Goal: Task Accomplishment & Management: Manage account settings

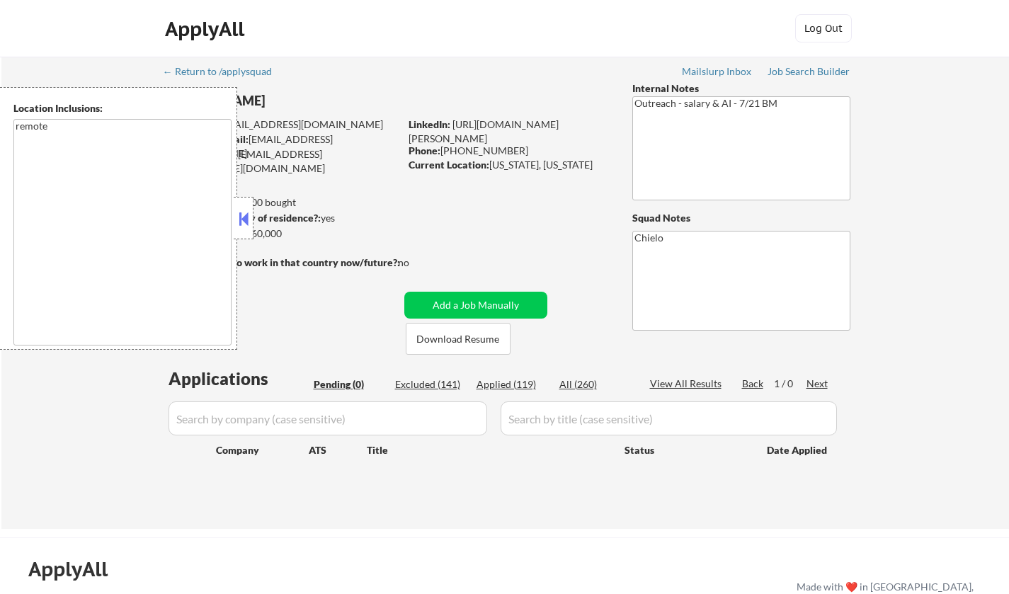
click at [247, 222] on button at bounding box center [244, 218] width 16 height 21
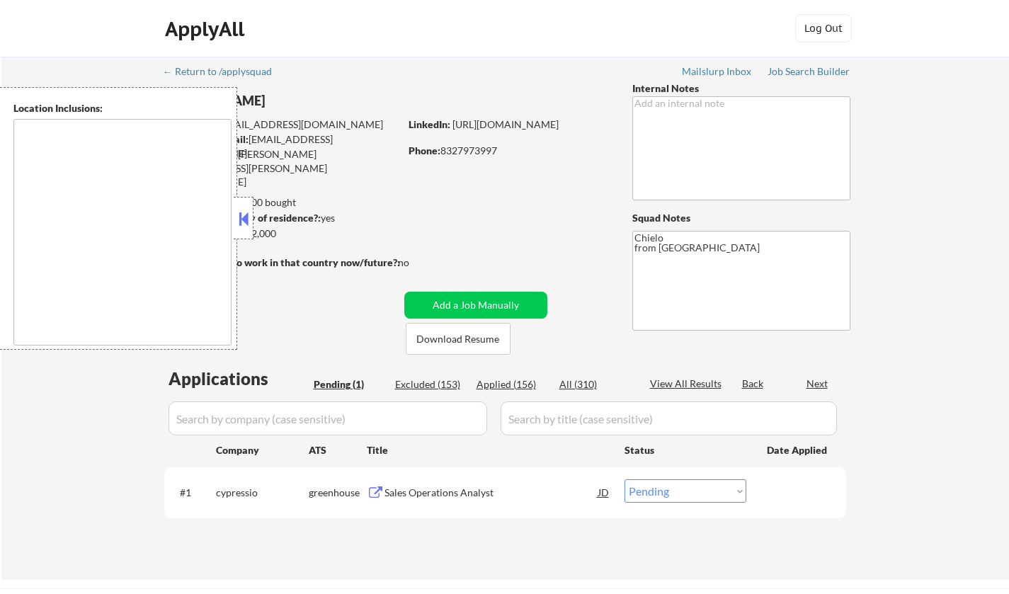
select select ""pending""
type textarea "Austin, TX West Lake Hills, TX Rollingwood, TX Sunset Valley, TX Cedar Park, TX…"
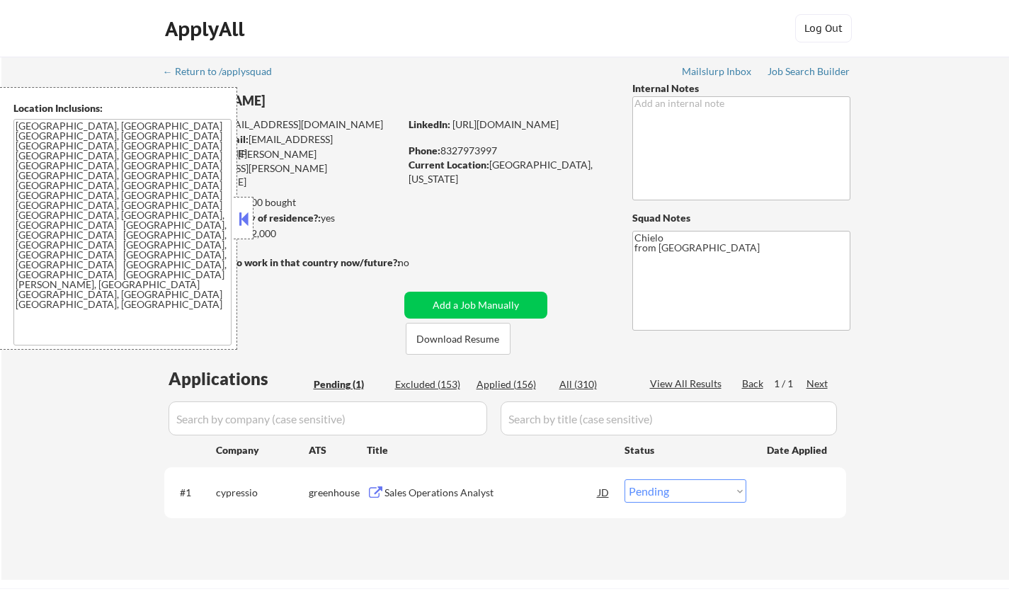
click at [242, 217] on button at bounding box center [244, 218] width 16 height 21
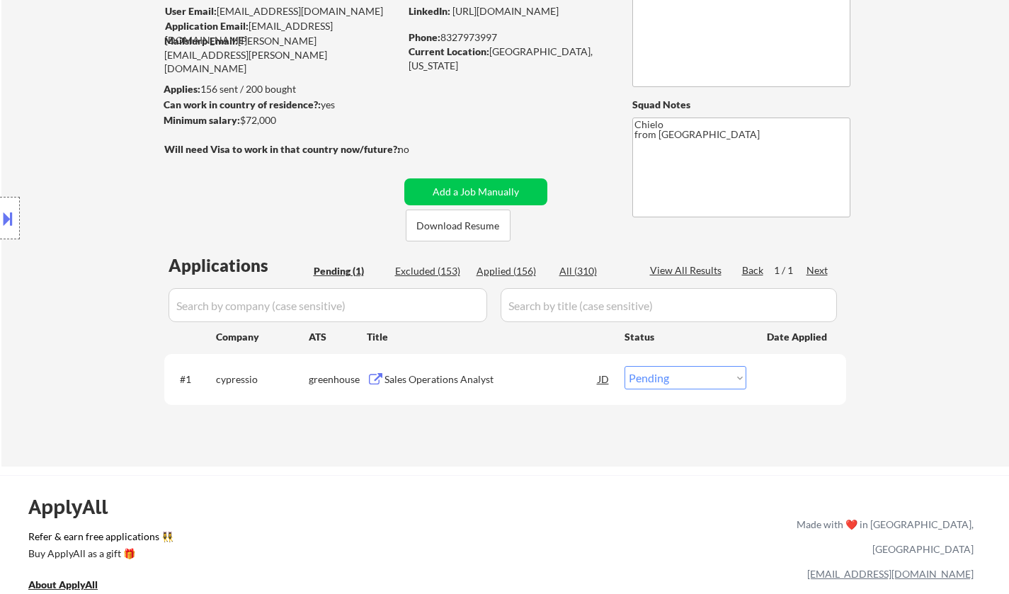
scroll to position [142, 0]
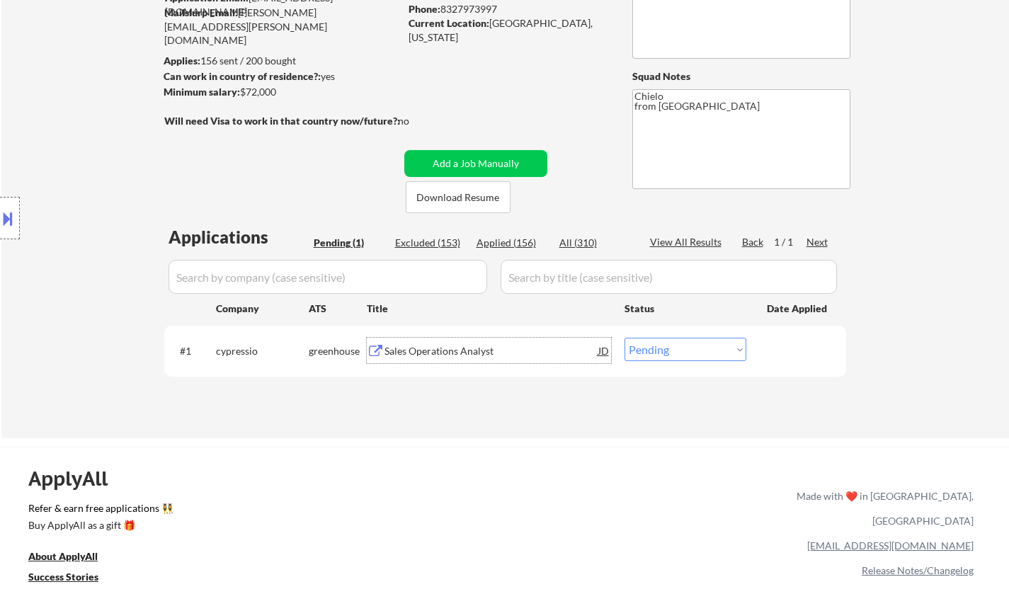
click at [433, 349] on div "Sales Operations Analyst" at bounding box center [491, 351] width 214 height 14
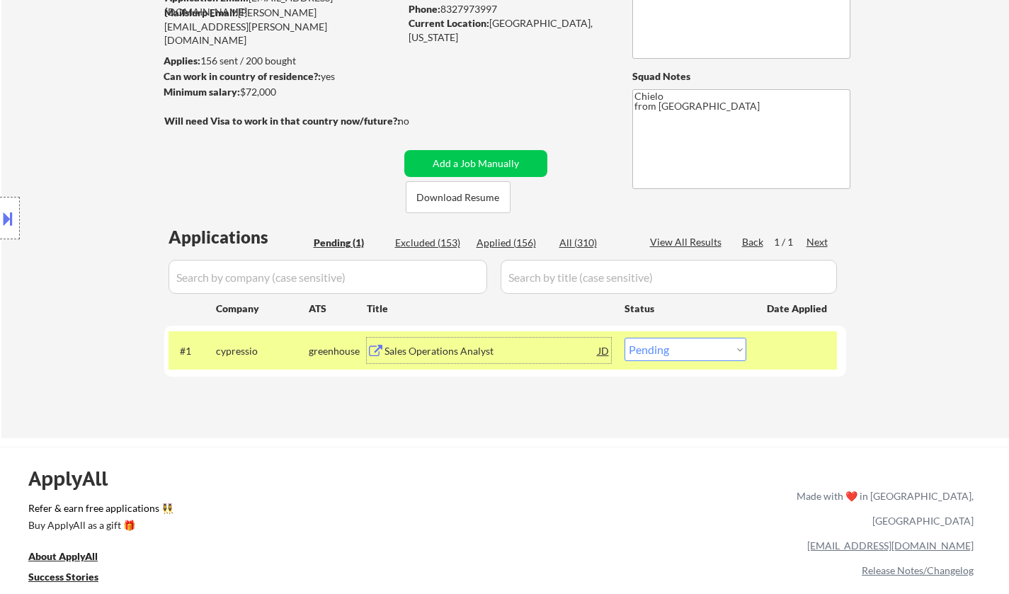
drag, startPoint x: 674, startPoint y: 353, endPoint x: 680, endPoint y: 358, distance: 7.5
click at [675, 354] on select "Choose an option... Pending Applied Excluded (Questions) Excluded (Expired) Exc…" at bounding box center [685, 349] width 122 height 23
select select ""excluded__salary_""
click at [624, 338] on select "Choose an option... Pending Applied Excluded (Questions) Excluded (Expired) Exc…" at bounding box center [685, 349] width 122 height 23
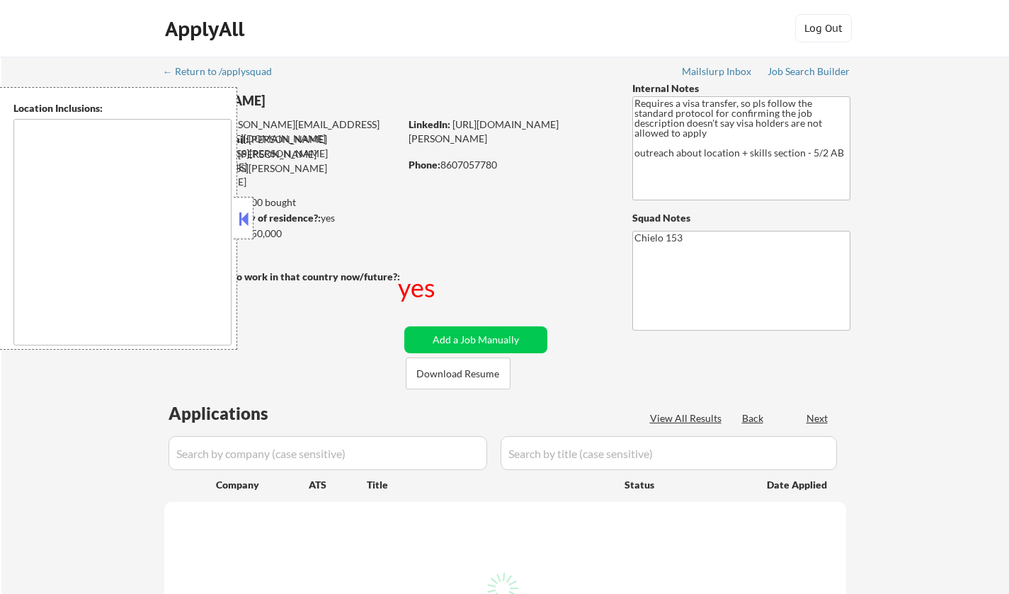
select select ""pending""
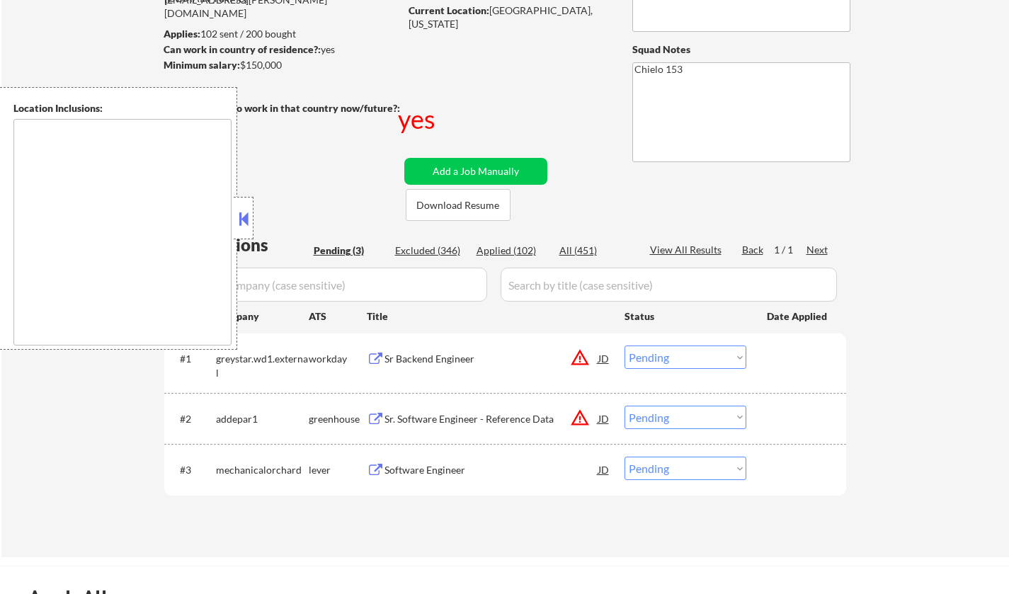
scroll to position [283, 0]
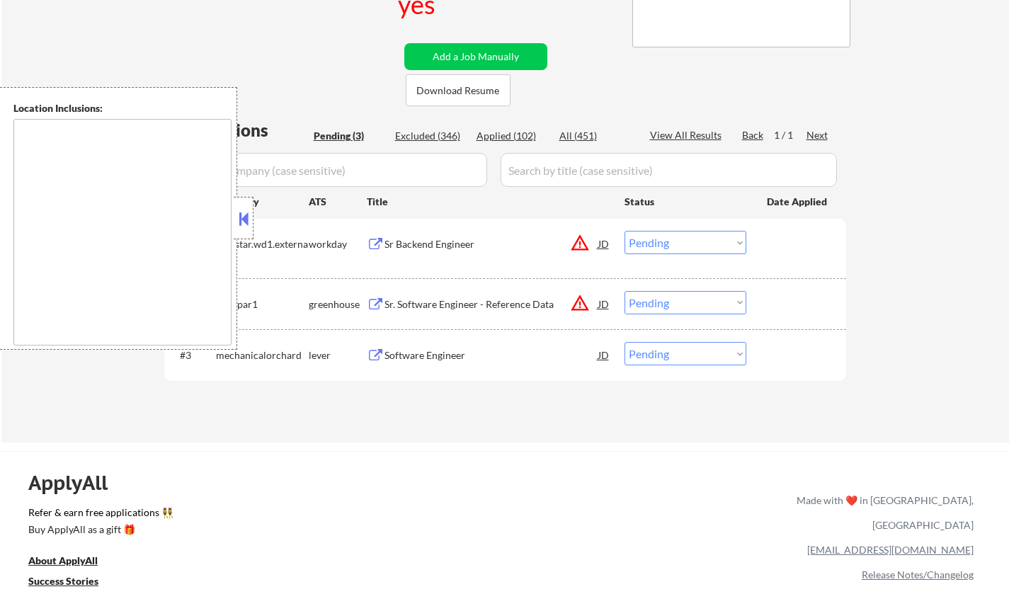
click at [244, 208] on button at bounding box center [244, 218] width 16 height 21
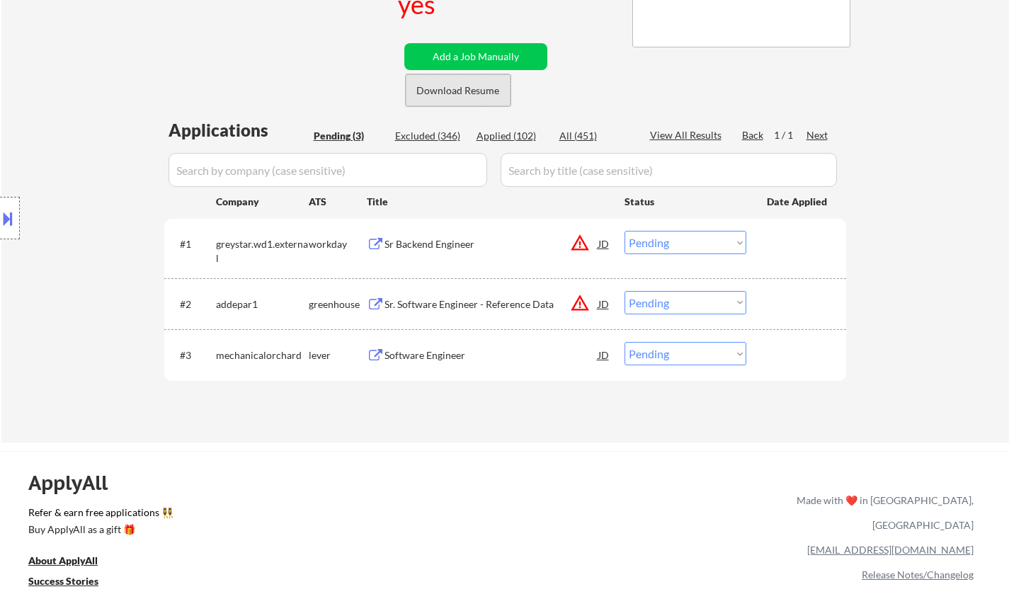
click at [462, 88] on button "Download Resume" at bounding box center [458, 90] width 105 height 32
click at [424, 362] on div "Software Engineer" at bounding box center [491, 354] width 214 height 25
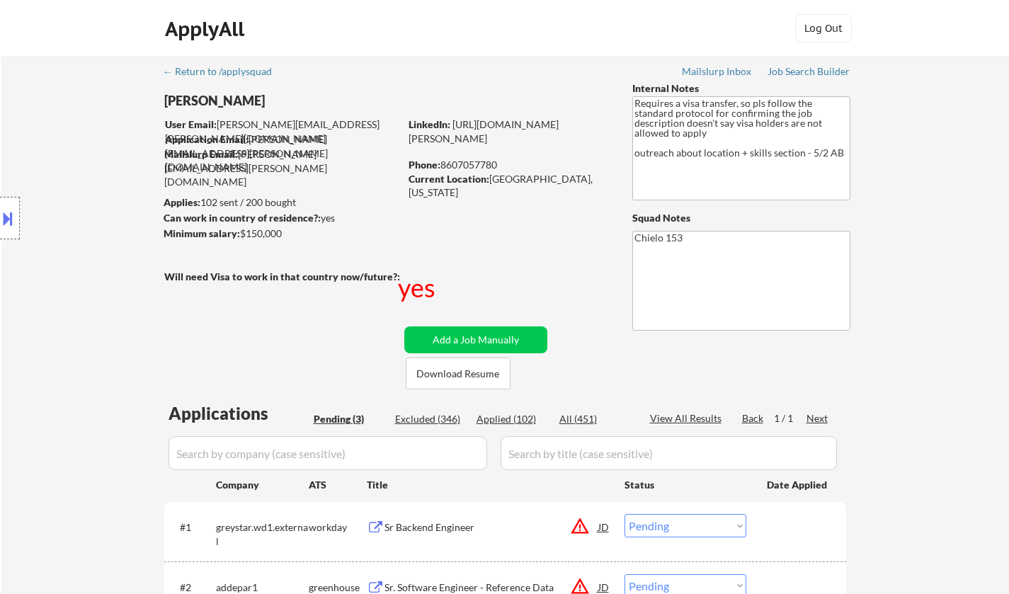
scroll to position [212, 0]
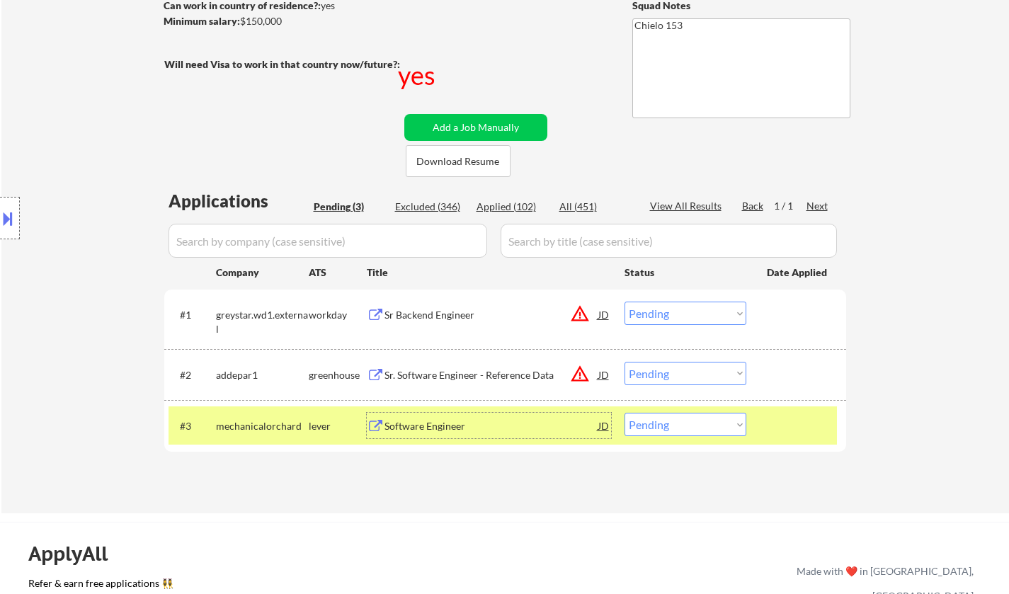
click at [689, 425] on select "Choose an option... Pending Applied Excluded (Questions) Excluded (Expired) Exc…" at bounding box center [685, 424] width 122 height 23
select select ""applied""
click at [624, 413] on select "Choose an option... Pending Applied Excluded (Questions) Excluded (Expired) Exc…" at bounding box center [685, 424] width 122 height 23
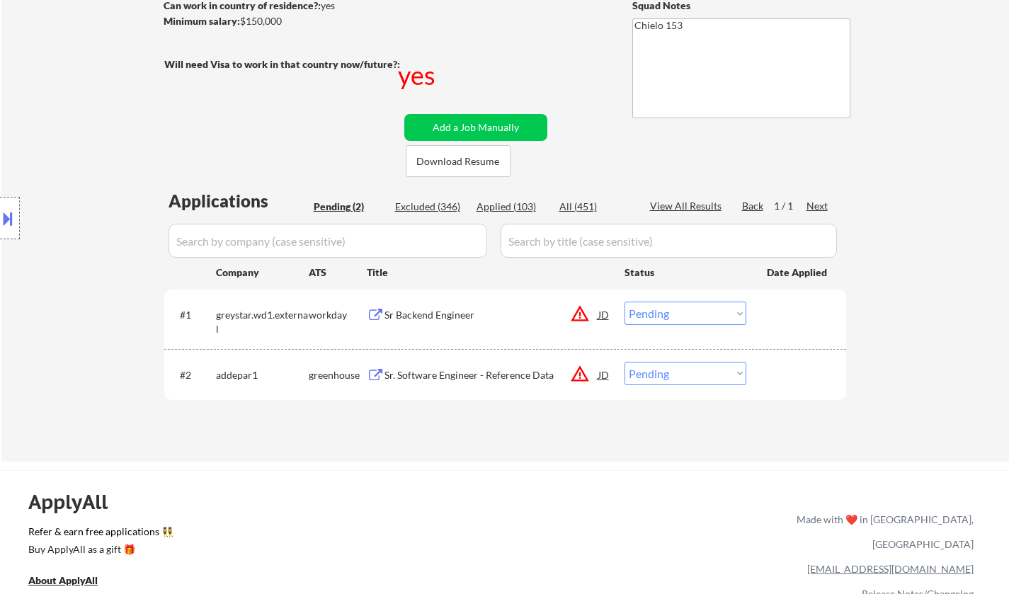
click at [482, 372] on div "Sr. Software Engineer - Reference Data" at bounding box center [491, 375] width 214 height 14
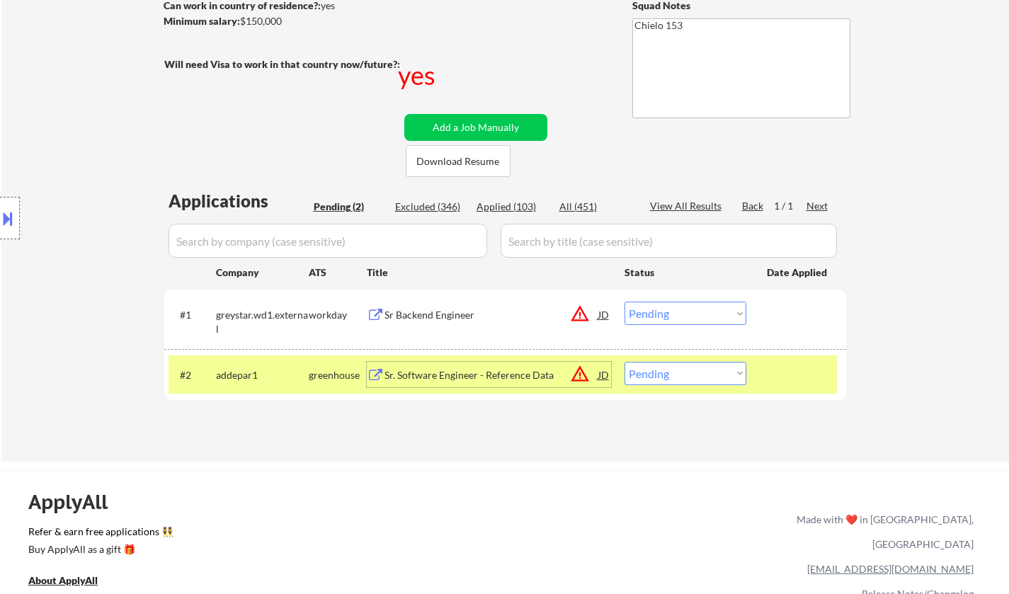
click at [690, 382] on select "Choose an option... Pending Applied Excluded (Questions) Excluded (Expired) Exc…" at bounding box center [685, 373] width 122 height 23
click at [600, 374] on div "JD" at bounding box center [604, 374] width 14 height 25
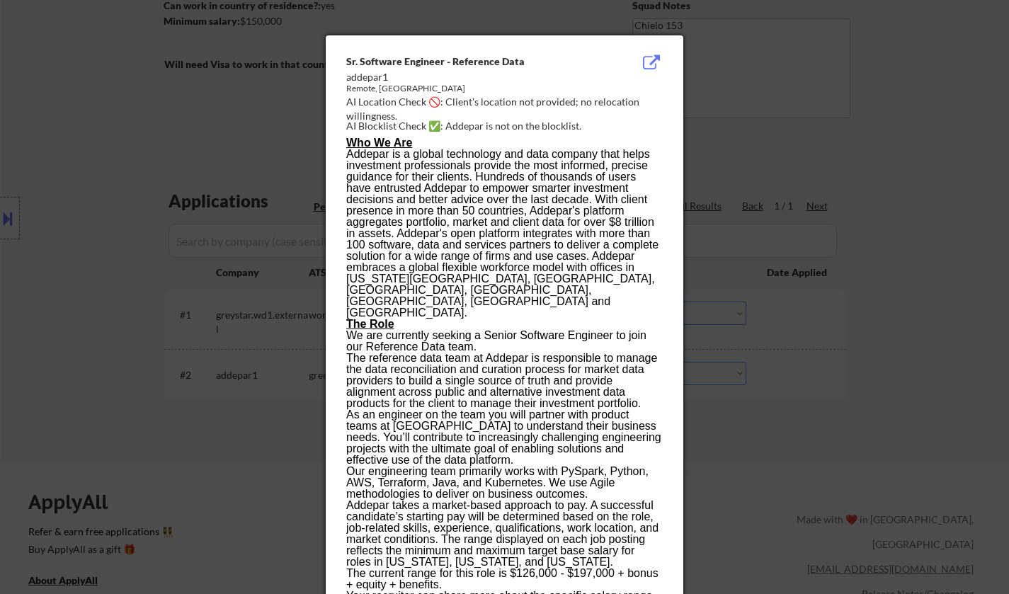
click at [796, 454] on div at bounding box center [504, 297] width 1009 height 594
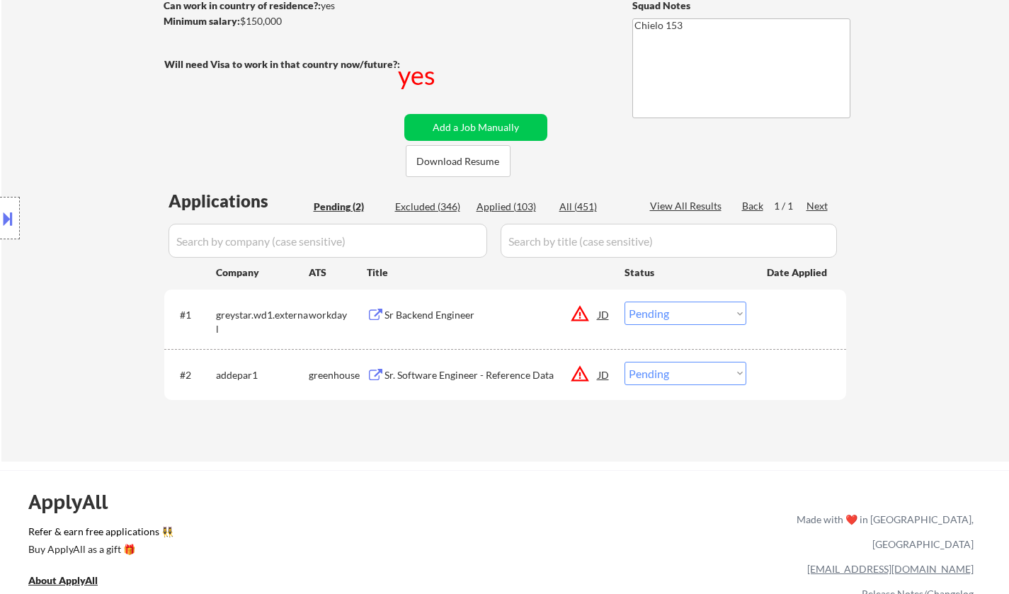
click at [723, 375] on select "Choose an option... Pending Applied Excluded (Questions) Excluded (Expired) Exc…" at bounding box center [685, 373] width 122 height 23
select select ""applied""
click at [624, 362] on select "Choose an option... Pending Applied Excluded (Questions) Excluded (Expired) Exc…" at bounding box center [685, 373] width 122 height 23
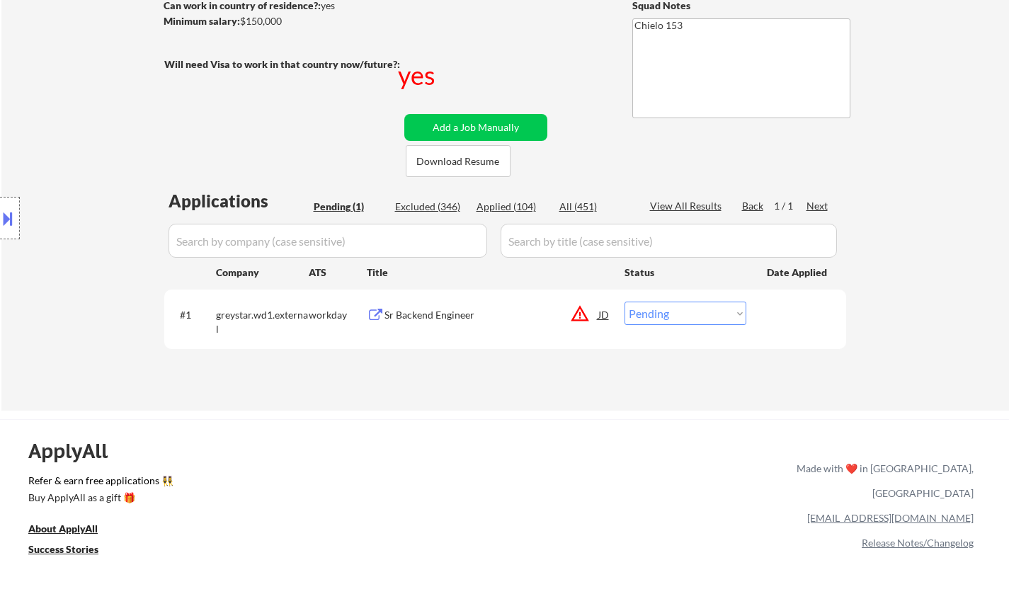
click at [445, 314] on div "Sr Backend Engineer" at bounding box center [491, 315] width 214 height 14
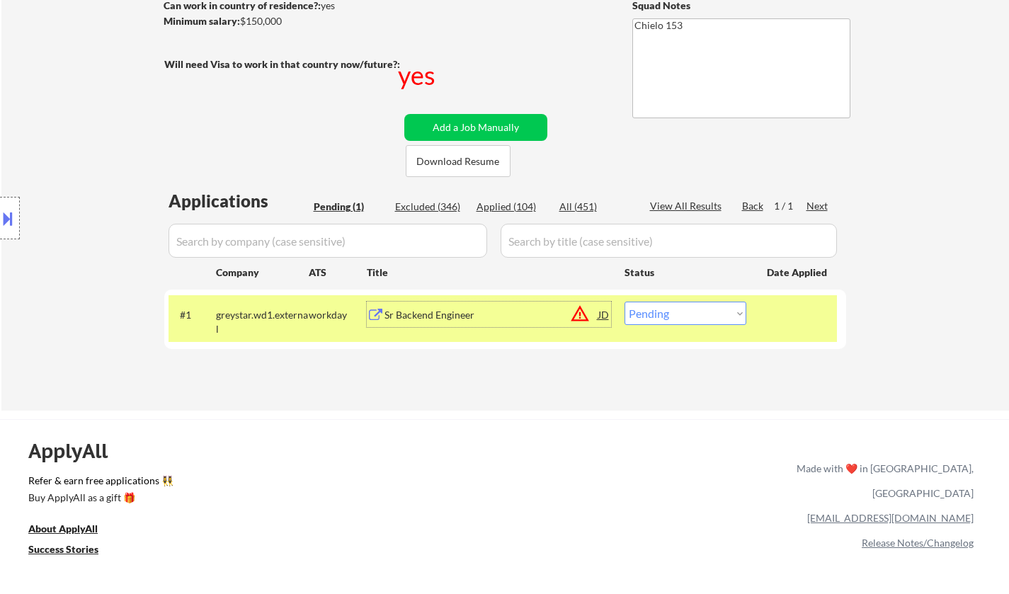
click at [696, 314] on select "Choose an option... Pending Applied Excluded (Questions) Excluded (Expired) Exc…" at bounding box center [685, 313] width 122 height 23
select select ""excluded__location_""
click at [624, 302] on select "Choose an option... Pending Applied Excluded (Questions) Excluded (Expired) Exc…" at bounding box center [685, 313] width 122 height 23
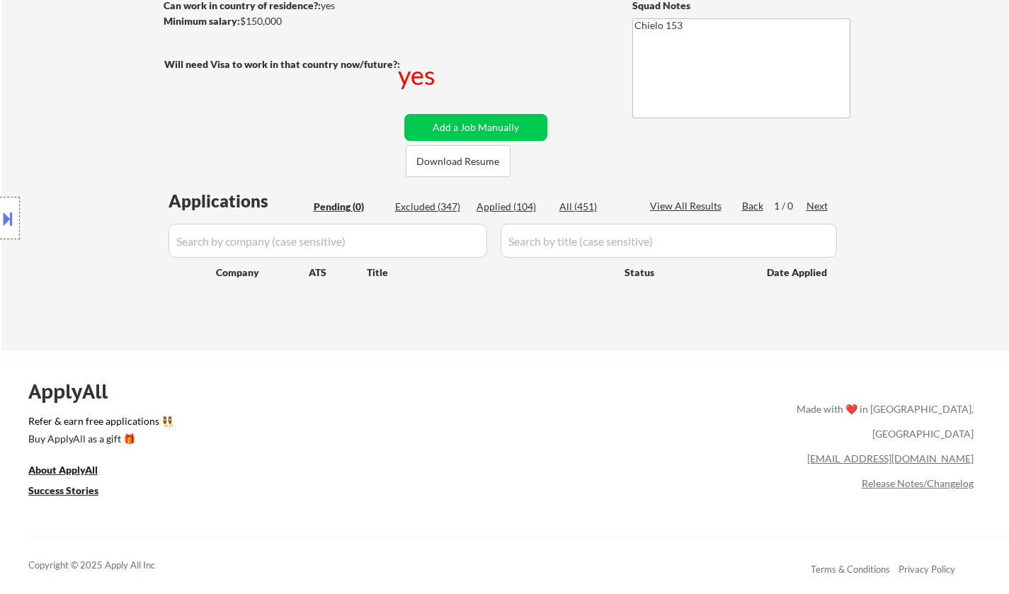
click at [518, 199] on div "Applications Pending (0) Excluded (347) Applied (104) All (451) View All Result…" at bounding box center [505, 256] width 682 height 135
click at [518, 205] on div "Applied (104)" at bounding box center [511, 207] width 71 height 14
select select ""applied""
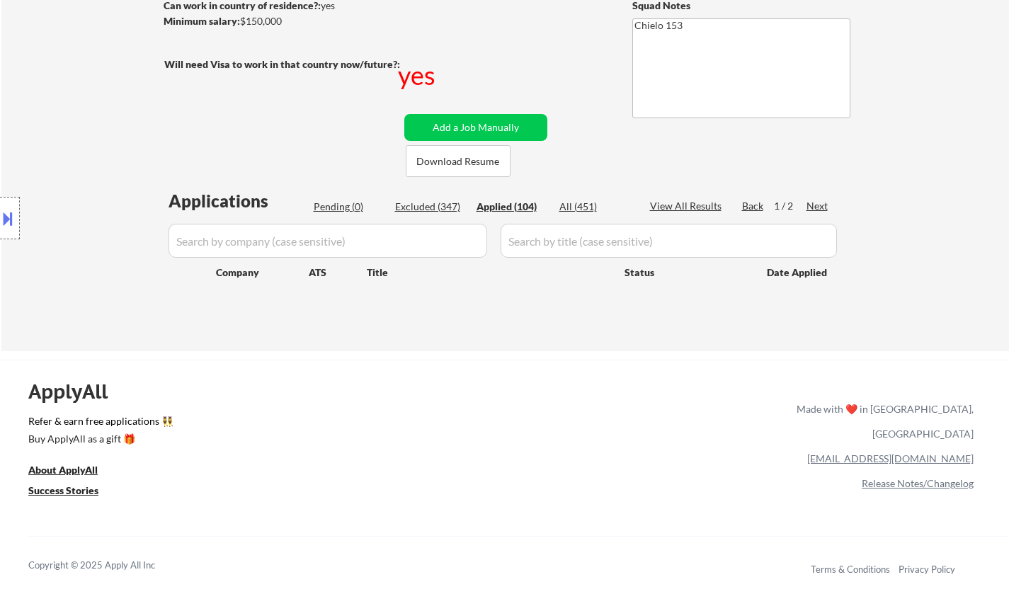
select select ""applied""
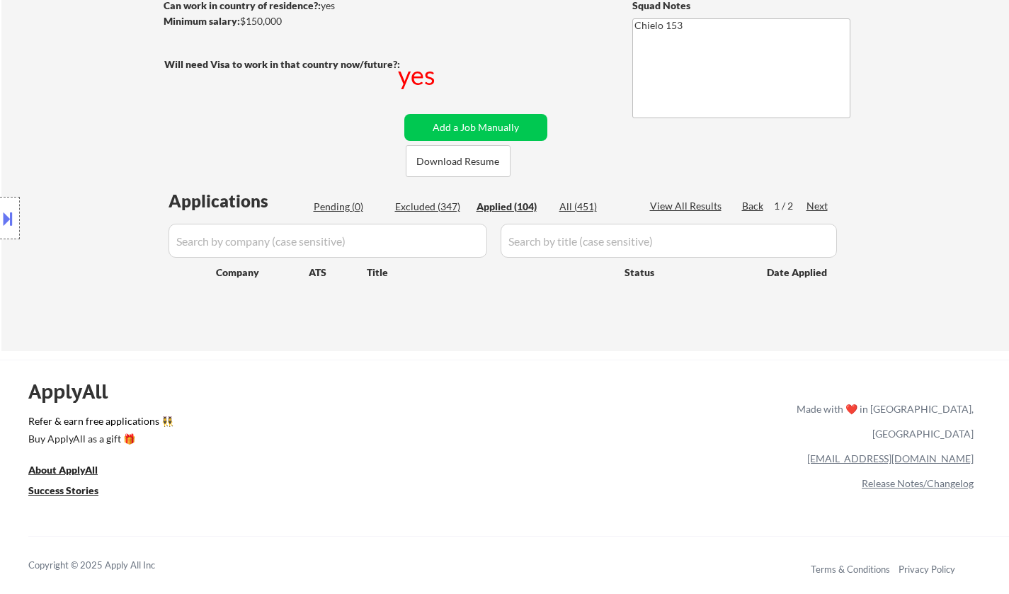
select select ""applied""
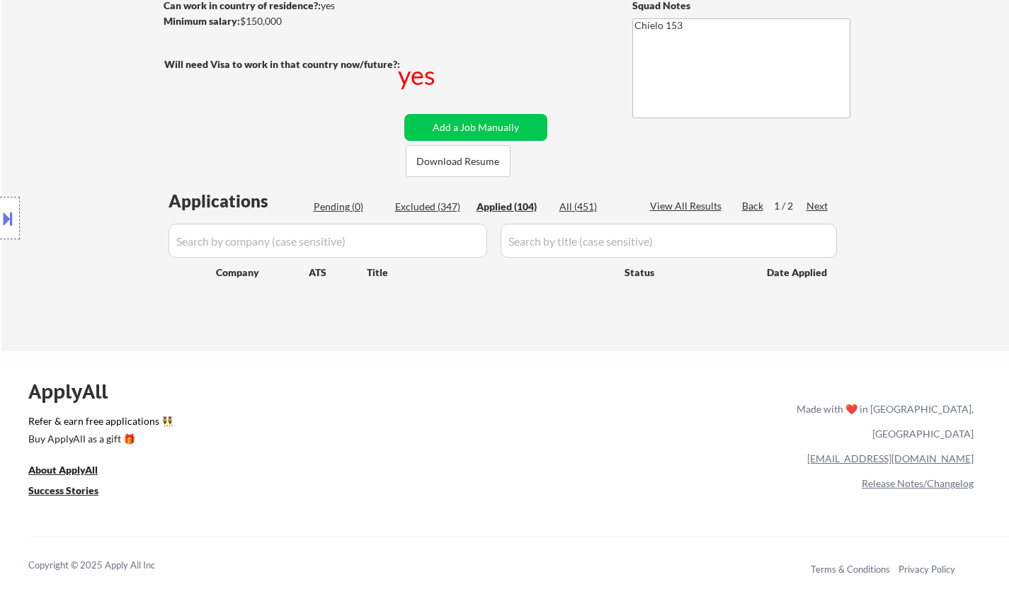
select select ""applied""
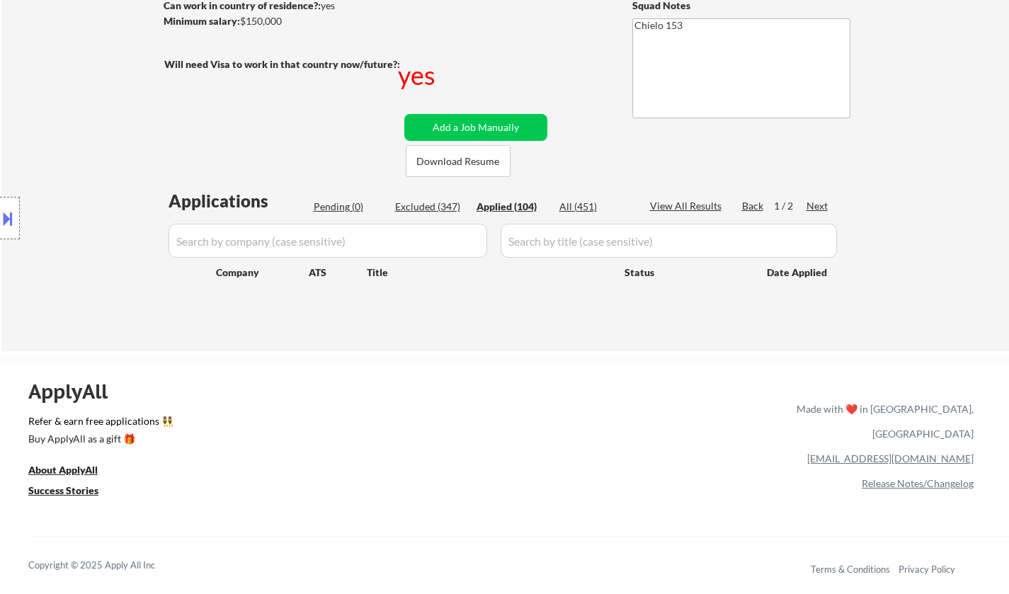
select select ""applied""
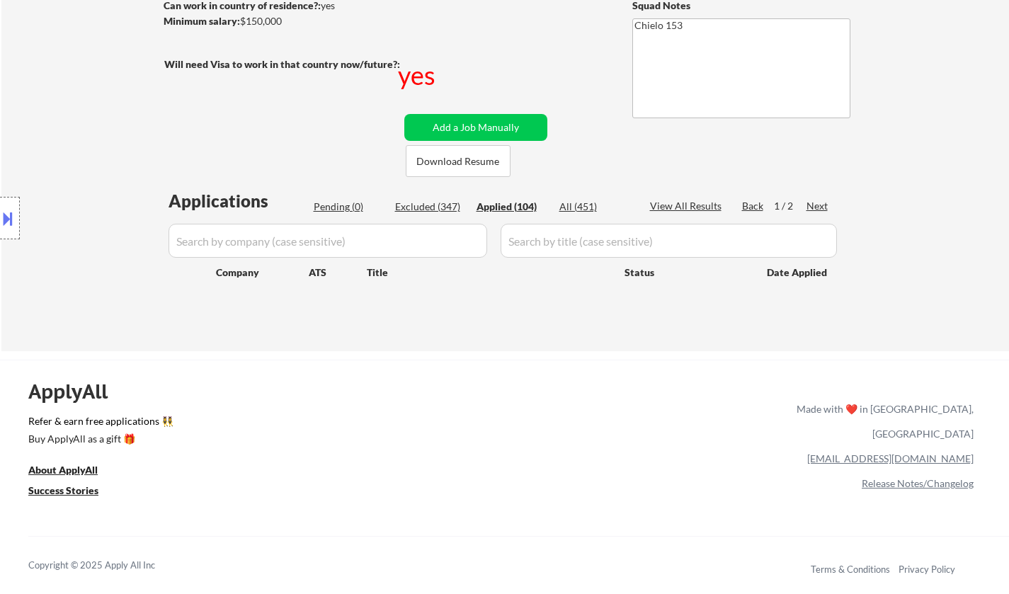
select select ""applied""
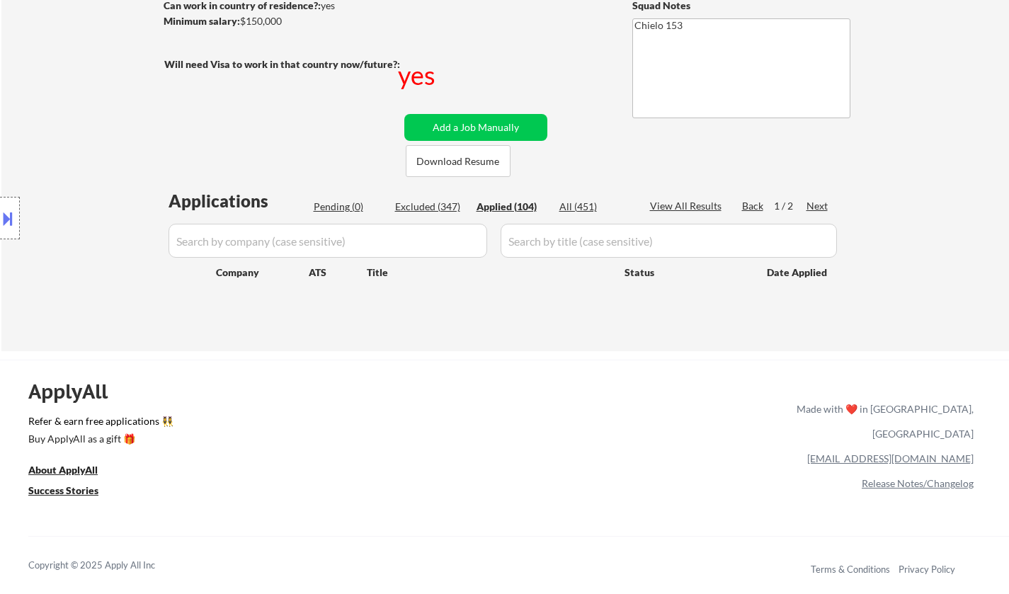
select select ""applied""
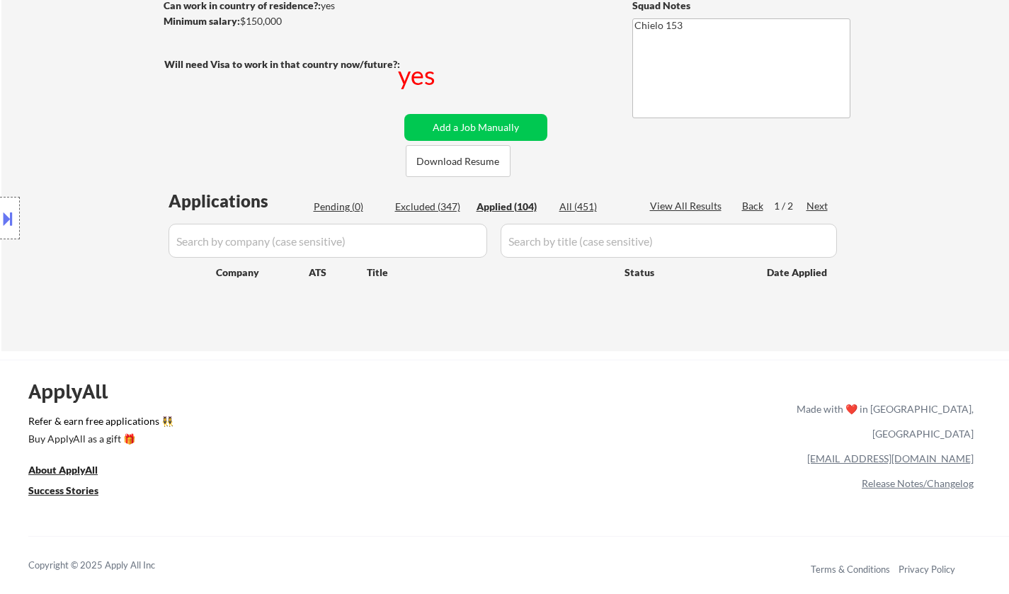
select select ""applied""
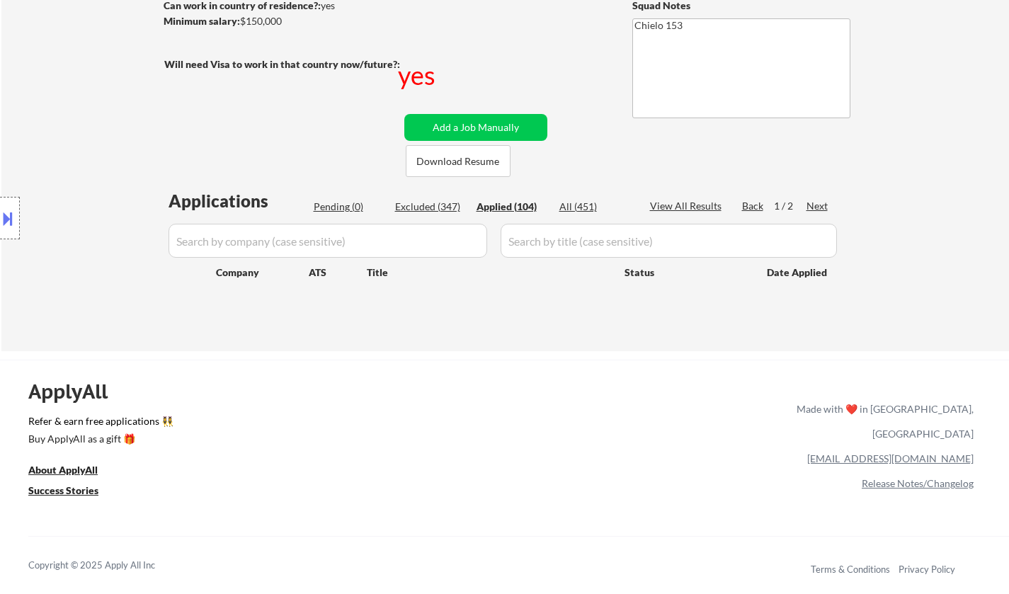
select select ""applied""
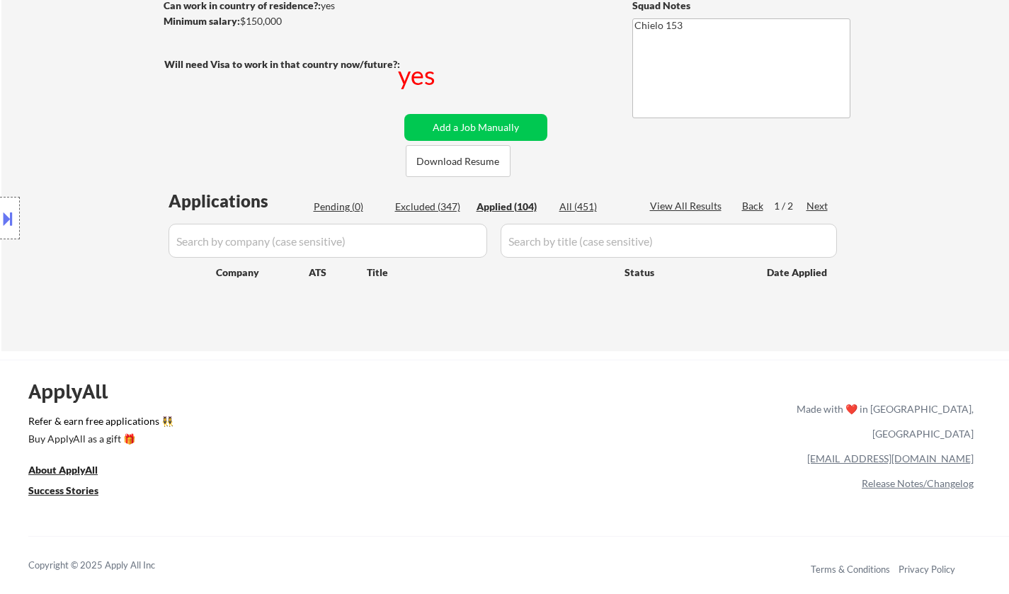
select select ""applied""
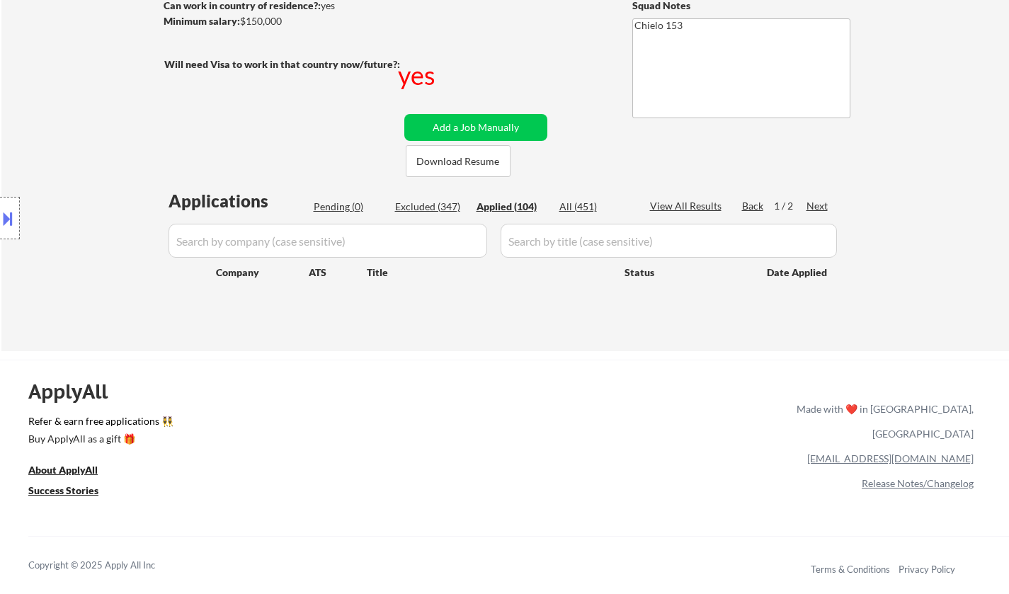
select select ""applied""
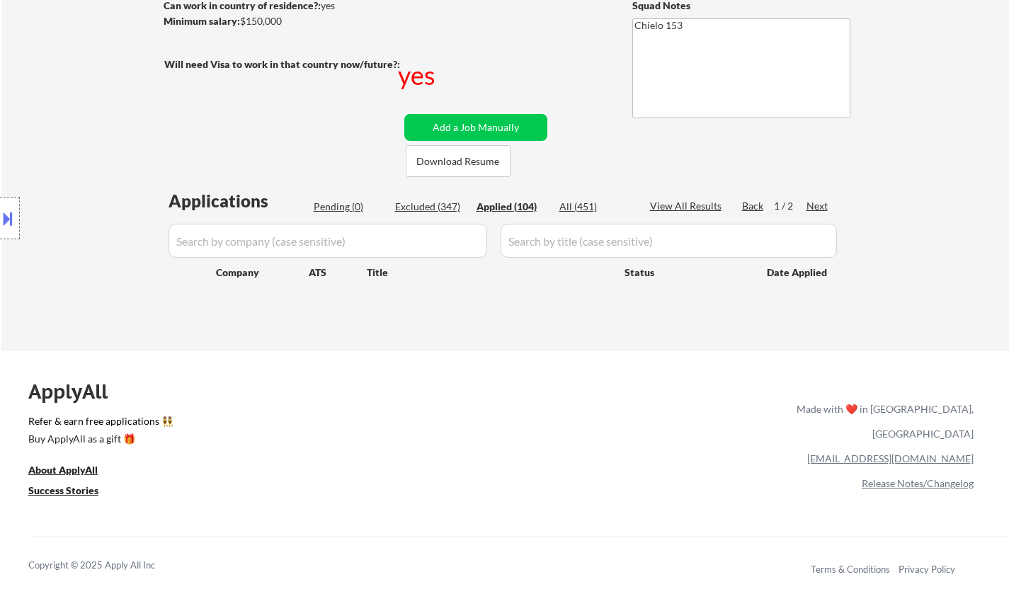
select select ""applied""
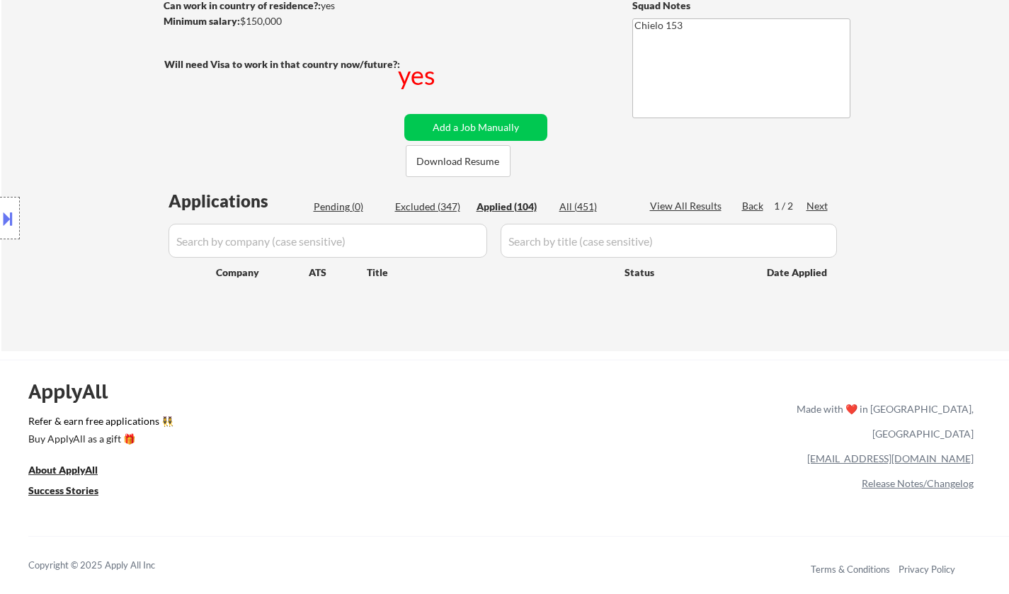
select select ""applied""
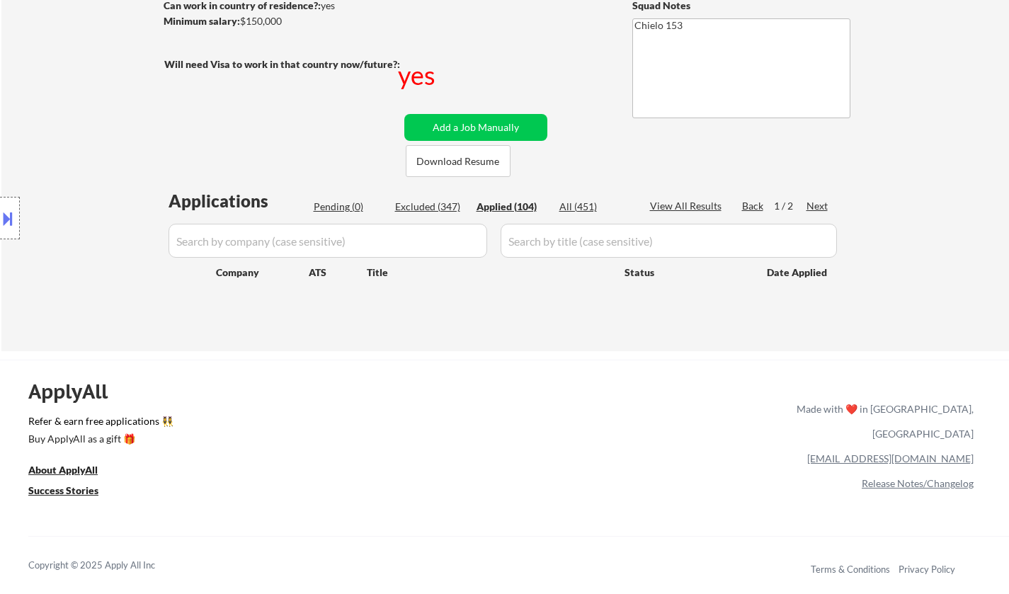
select select ""applied""
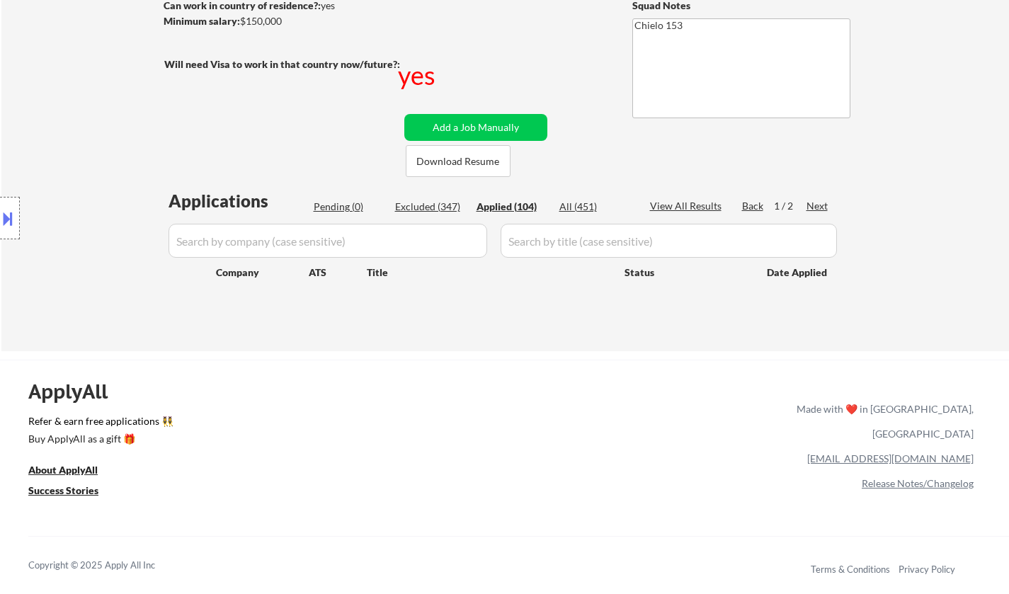
select select ""applied""
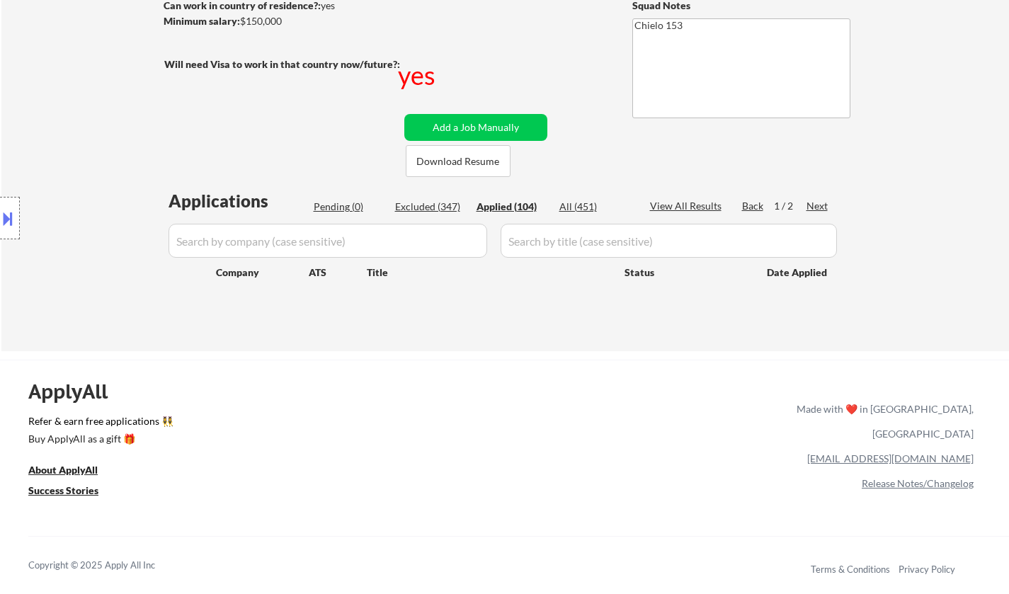
select select ""applied""
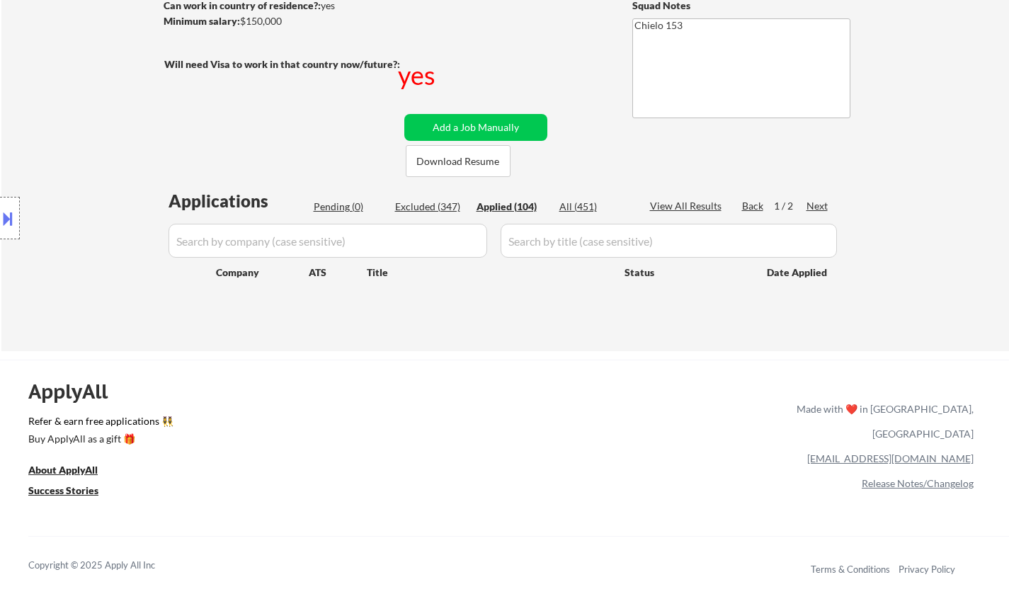
select select ""applied""
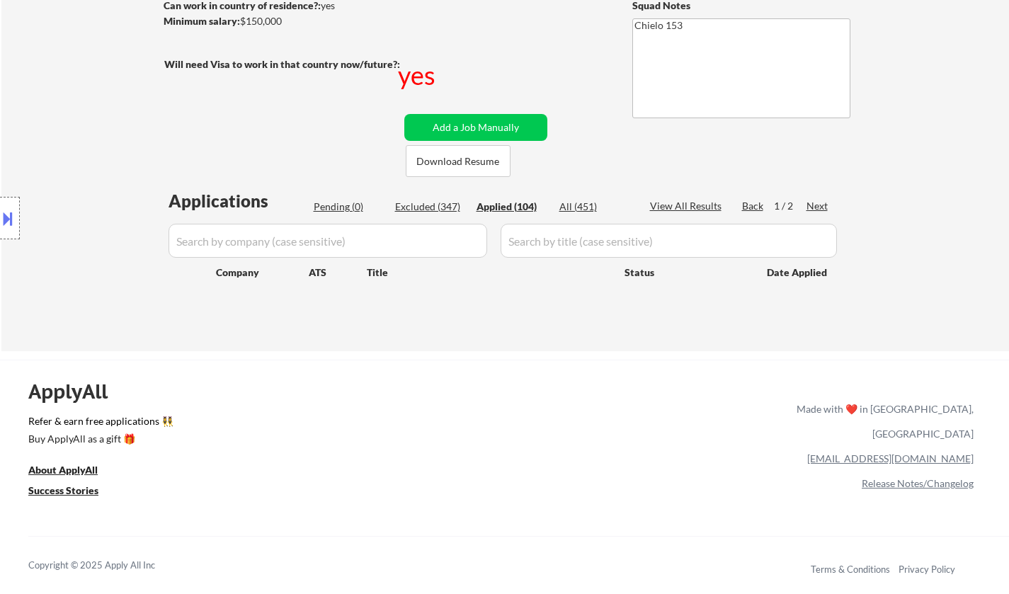
select select ""applied""
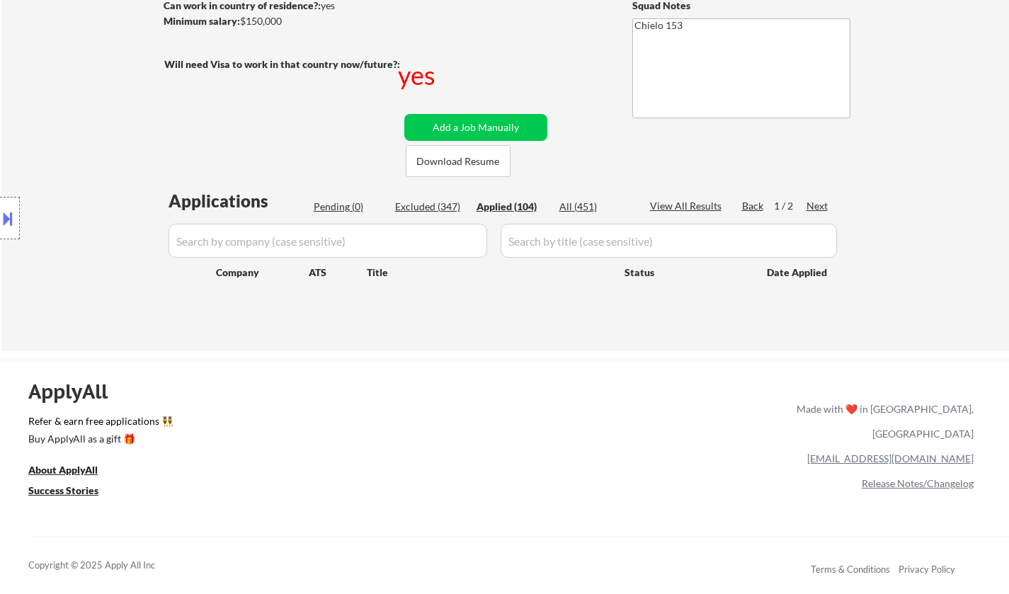
select select ""applied""
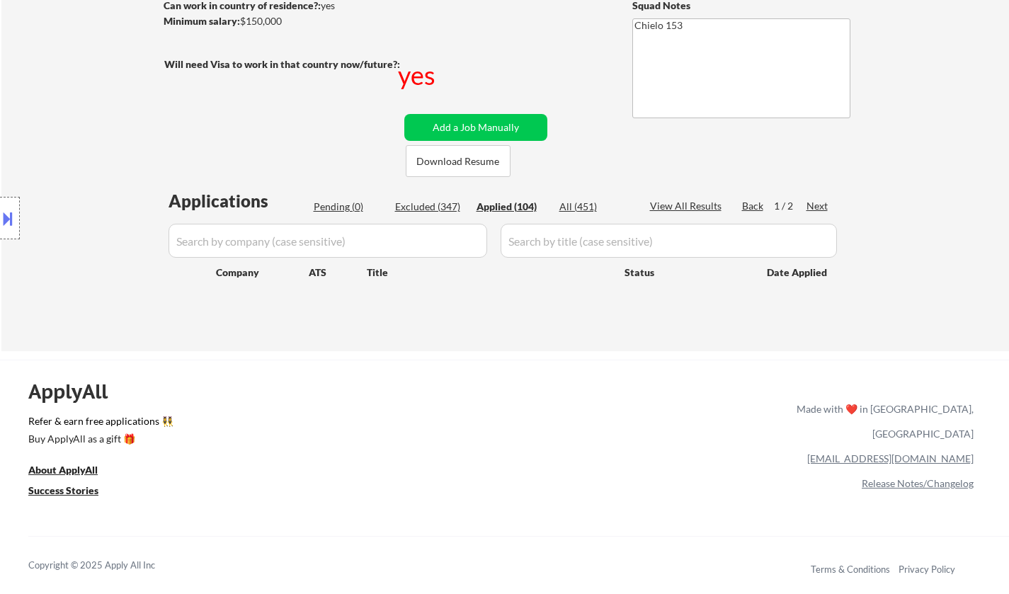
select select ""applied""
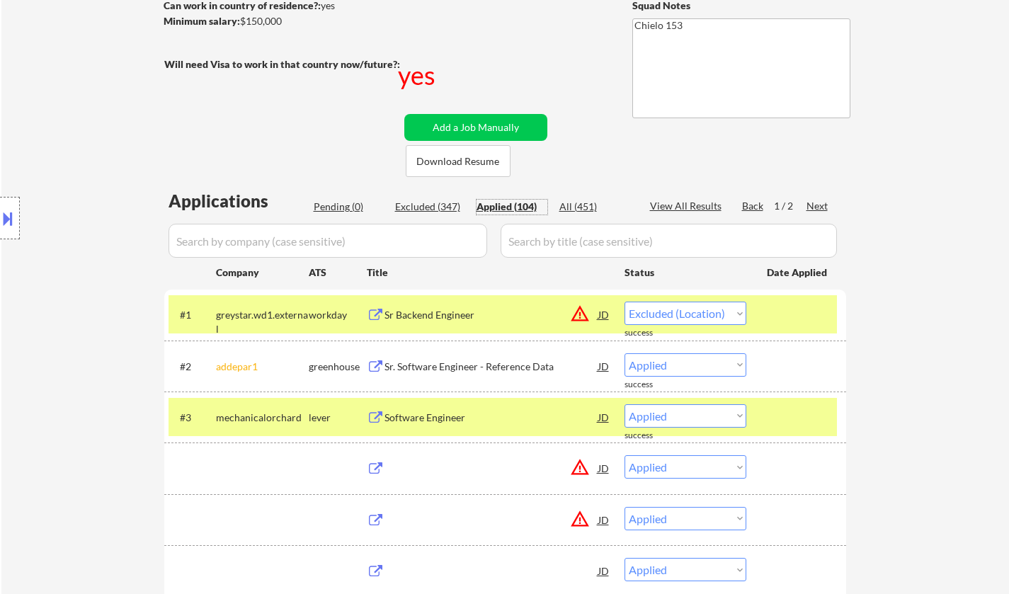
select select ""applied""
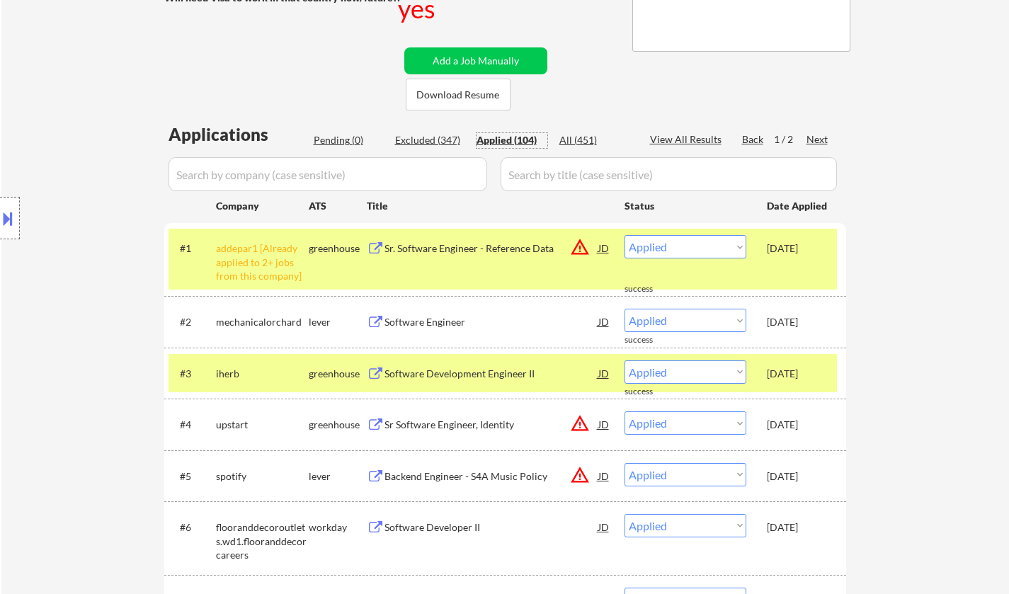
scroll to position [142, 0]
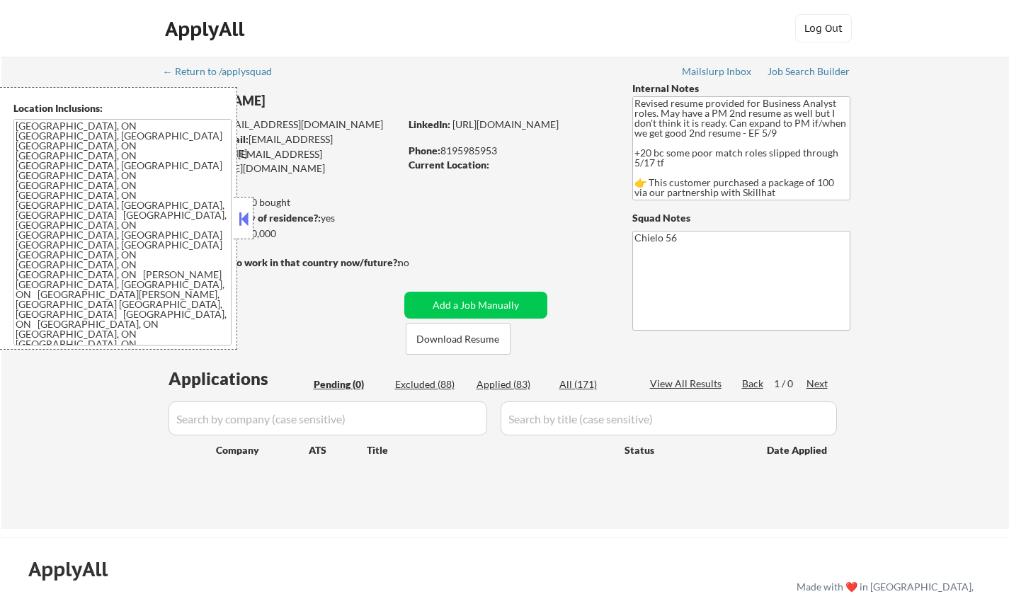
click at [239, 219] on button at bounding box center [244, 218] width 16 height 21
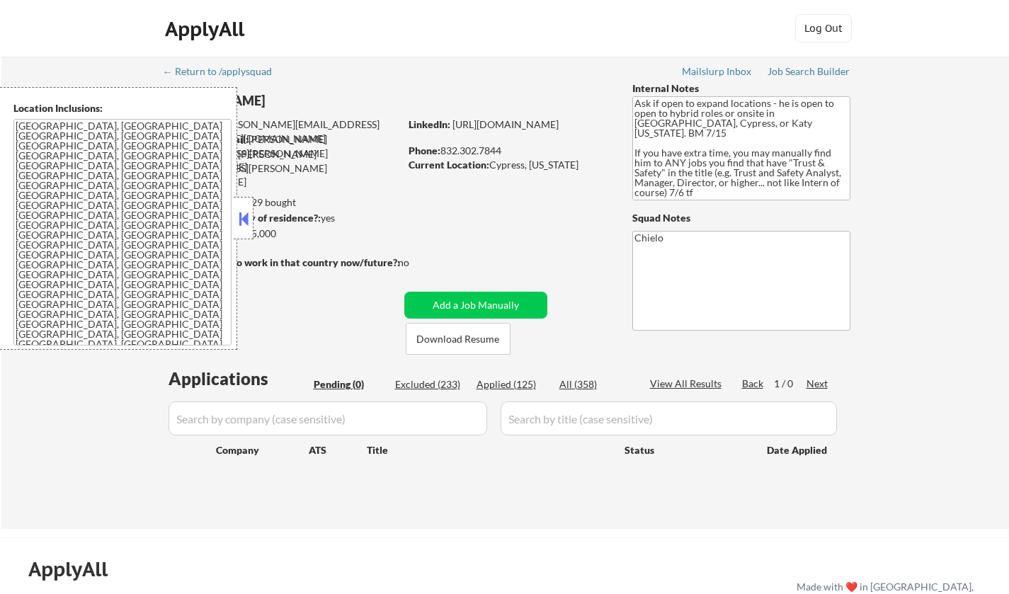
click at [241, 221] on button at bounding box center [244, 218] width 16 height 21
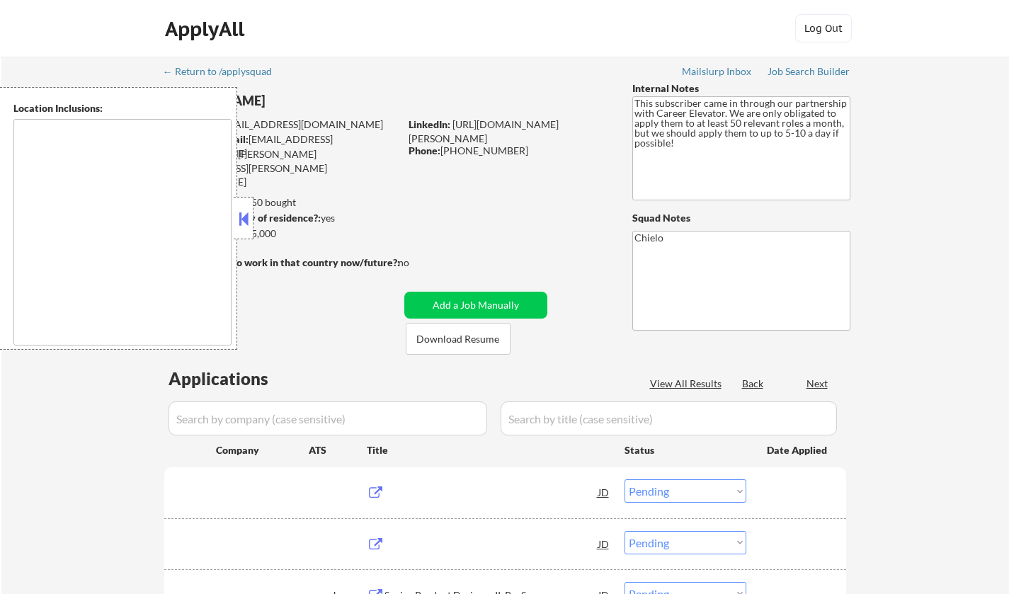
select select ""pending""
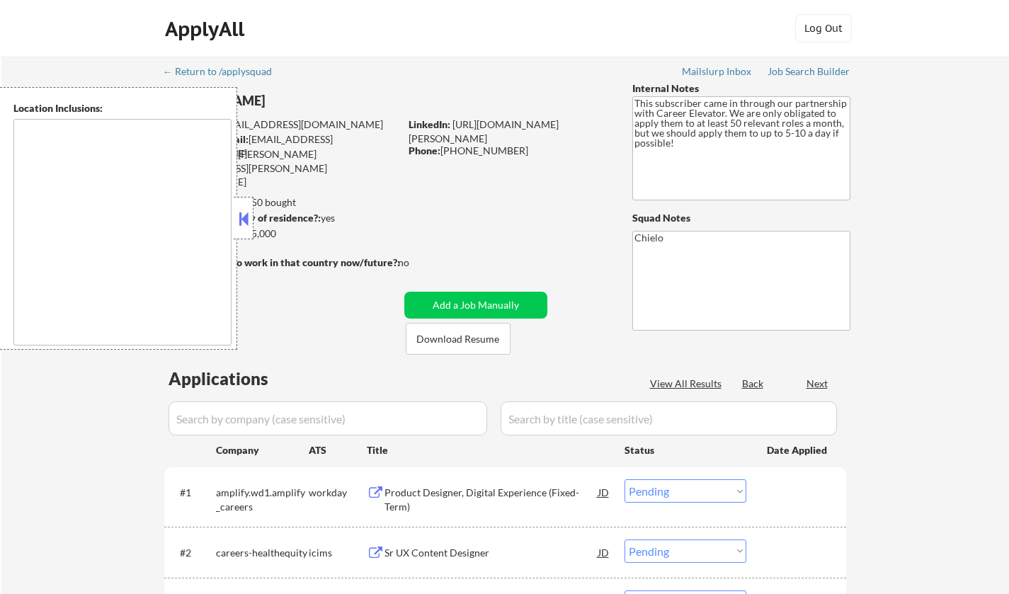
type textarea "[GEOGRAPHIC_DATA], [GEOGRAPHIC_DATA] [GEOGRAPHIC_DATA], [GEOGRAPHIC_DATA] [GEOG…"
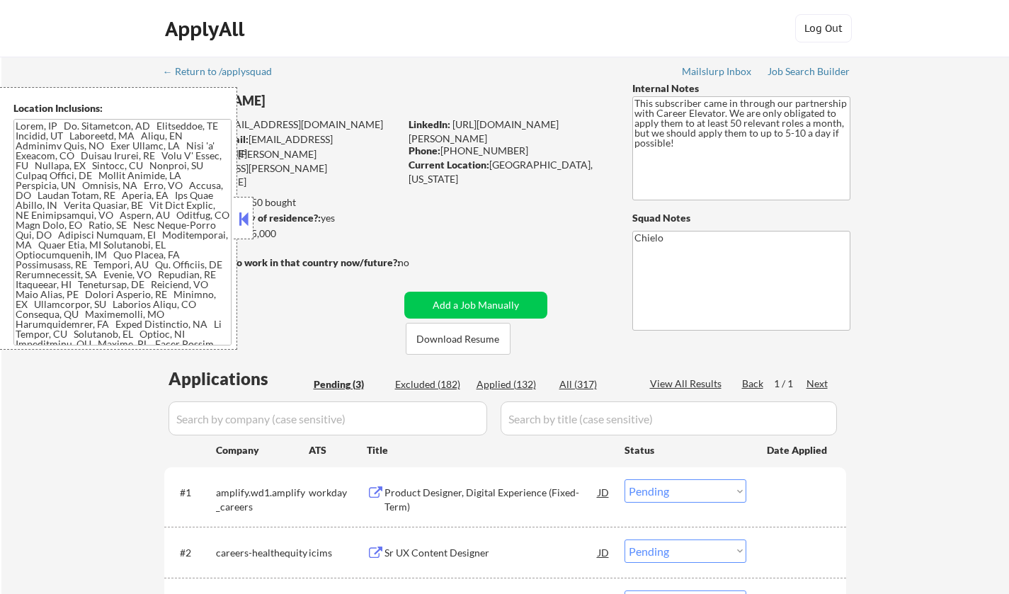
click at [244, 212] on button at bounding box center [244, 218] width 16 height 21
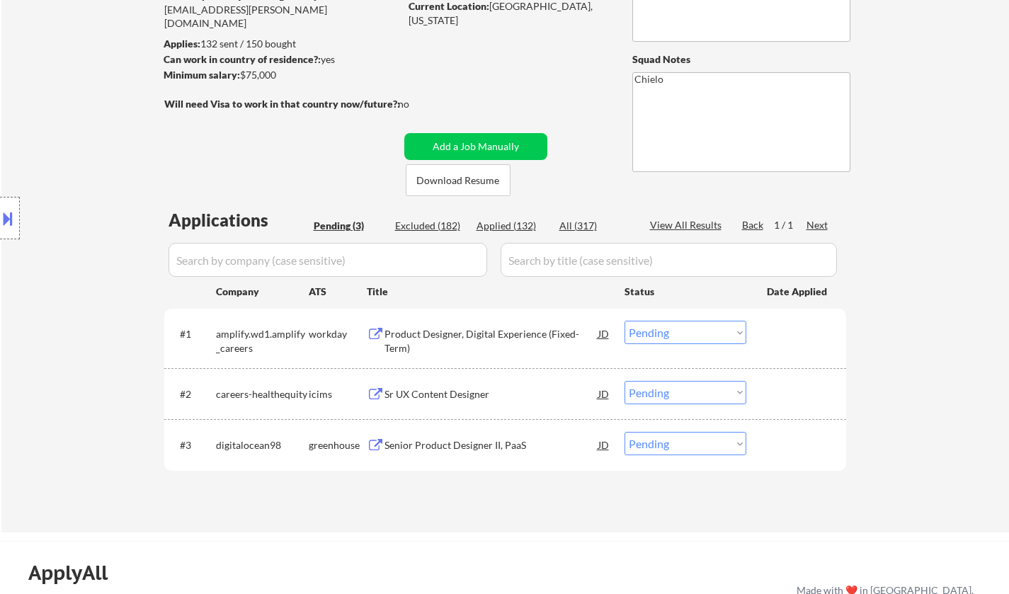
scroll to position [142, 0]
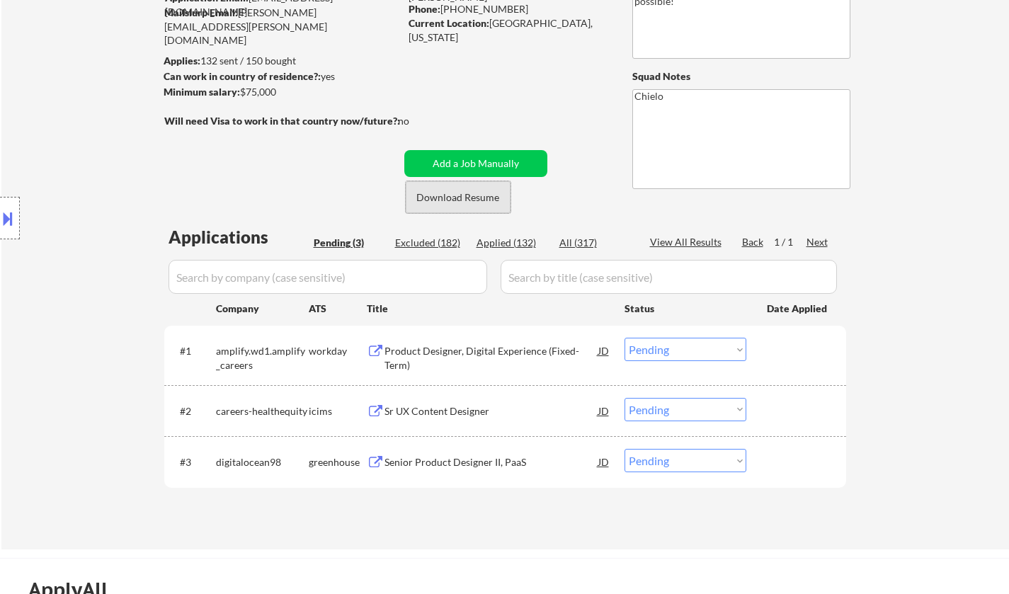
click at [451, 202] on button "Download Resume" at bounding box center [458, 197] width 105 height 32
click at [440, 460] on div "Senior Product Designer II, PaaS" at bounding box center [491, 462] width 214 height 14
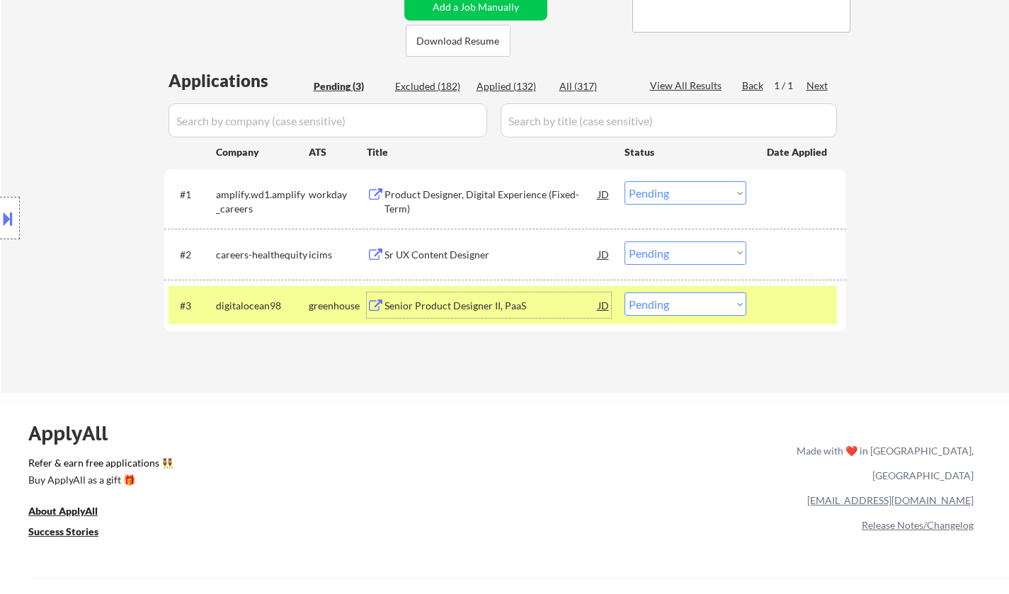
scroll to position [354, 0]
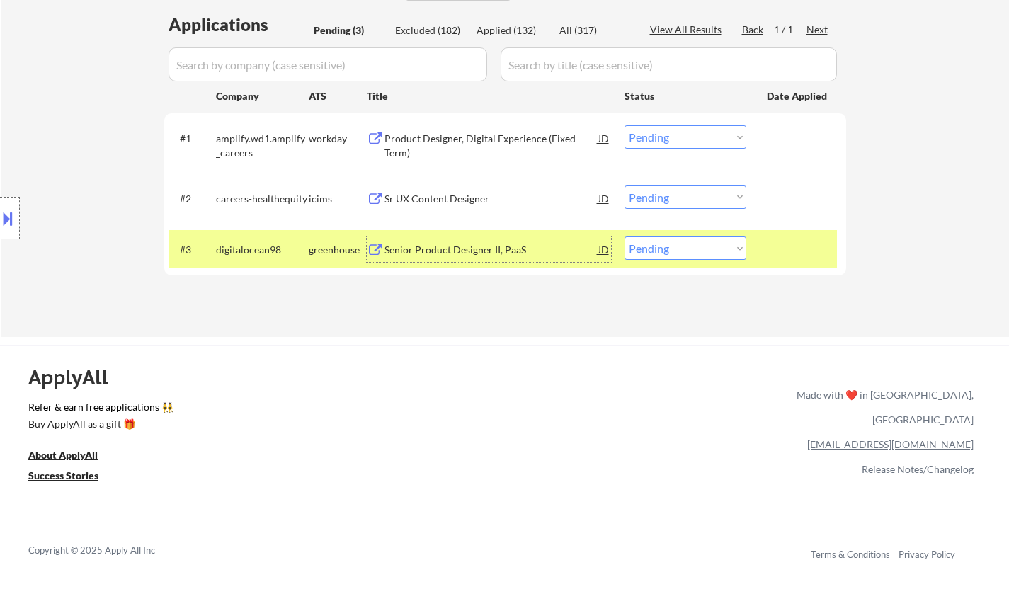
click at [663, 246] on select "Choose an option... Pending Applied Excluded (Questions) Excluded (Expired) Exc…" at bounding box center [685, 247] width 122 height 23
select select ""applied""
click at [624, 236] on select "Choose an option... Pending Applied Excluded (Questions) Excluded (Expired) Exc…" at bounding box center [685, 247] width 122 height 23
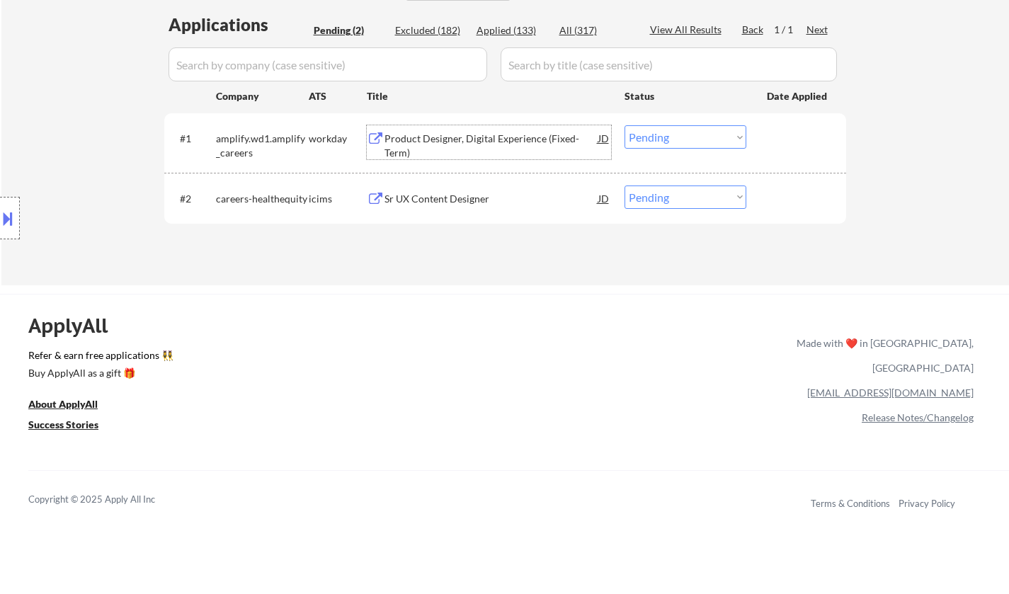
click at [479, 136] on div "Product Designer, Digital Experience (Fixed-Term)" at bounding box center [491, 146] width 214 height 28
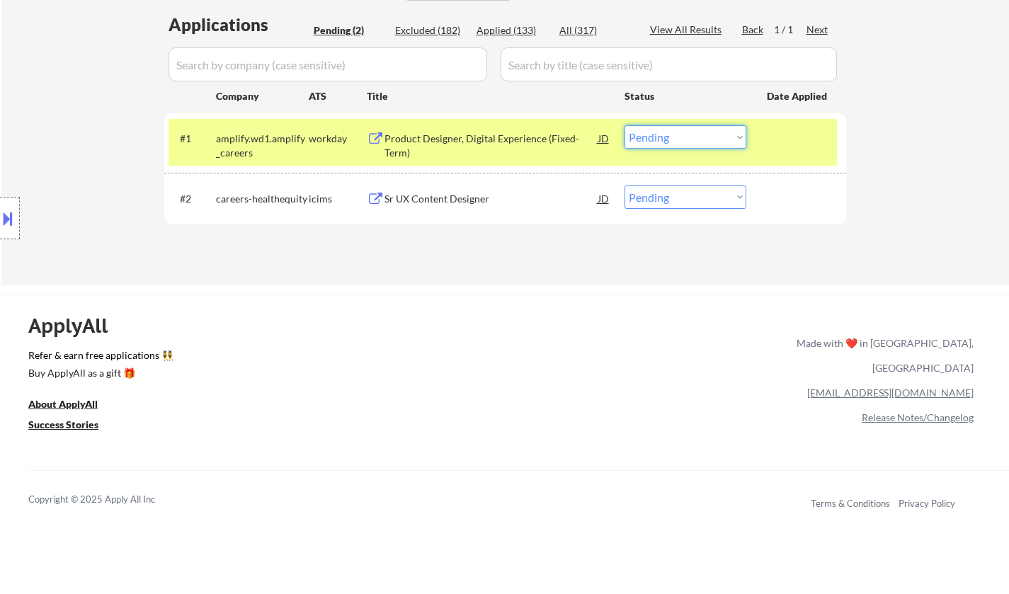
drag, startPoint x: 706, startPoint y: 130, endPoint x: 693, endPoint y: 148, distance: 22.4
click at [705, 130] on select "Choose an option... Pending Applied Excluded (Questions) Excluded (Expired) Exc…" at bounding box center [685, 136] width 122 height 23
click at [624, 125] on select "Choose an option... Pending Applied Excluded (Questions) Excluded (Expired) Exc…" at bounding box center [685, 136] width 122 height 23
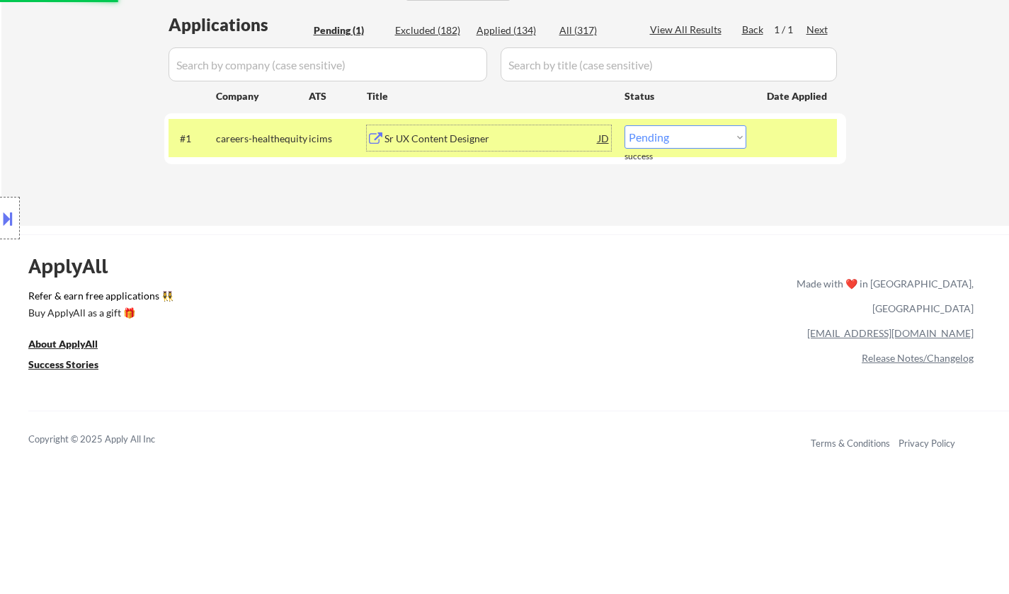
click at [442, 128] on div "Sr UX Content Designer" at bounding box center [491, 137] width 214 height 25
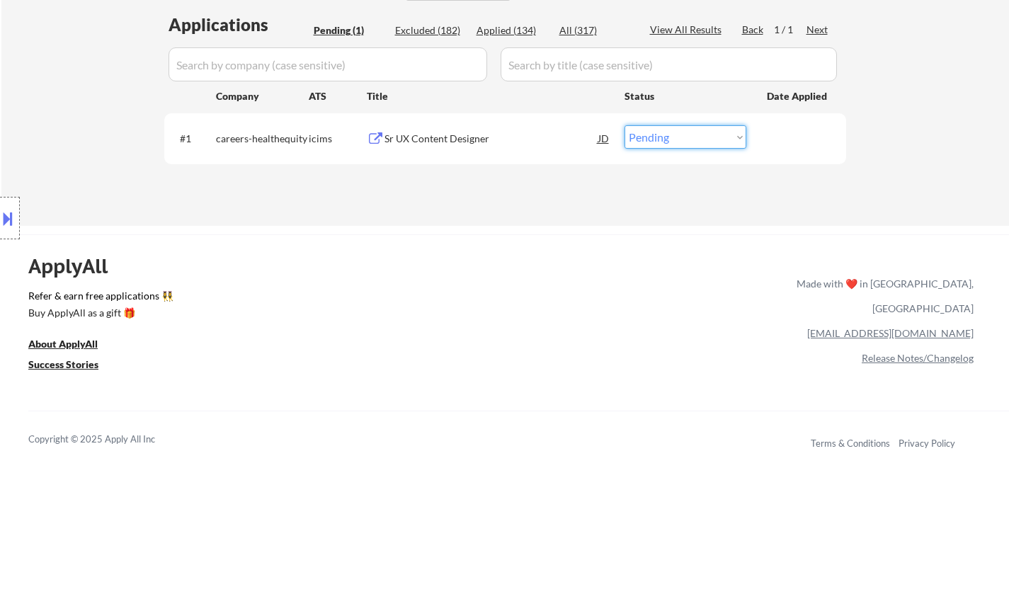
click at [698, 138] on select "Choose an option... Pending Applied Excluded (Questions) Excluded (Expired) Exc…" at bounding box center [685, 136] width 122 height 23
select select ""excluded__bad_match_""
click at [624, 125] on select "Choose an option... Pending Applied Excluded (Questions) Excluded (Expired) Exc…" at bounding box center [685, 136] width 122 height 23
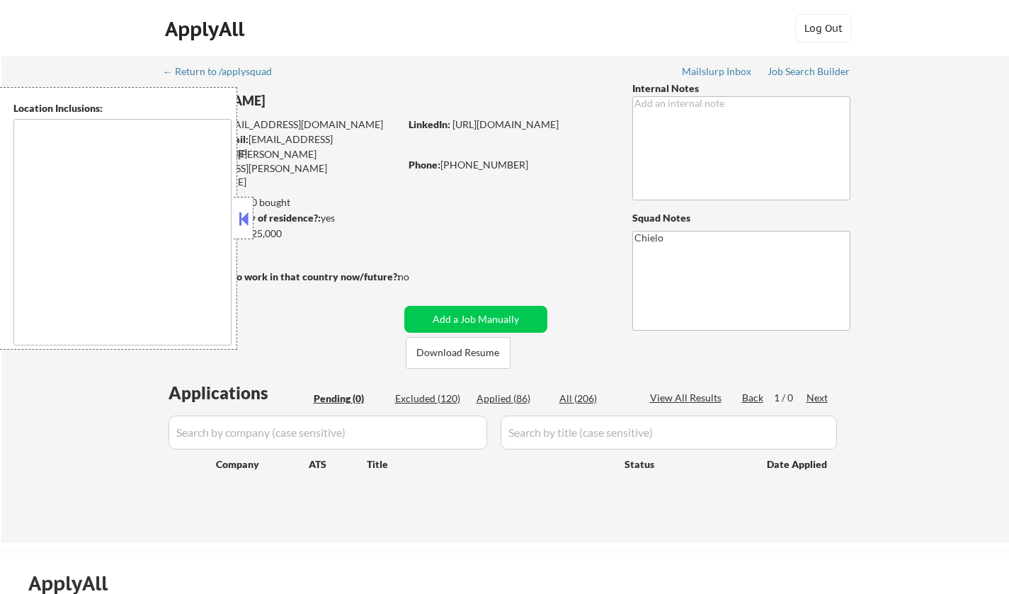
type textarea "remote"
click at [241, 215] on button at bounding box center [244, 218] width 16 height 21
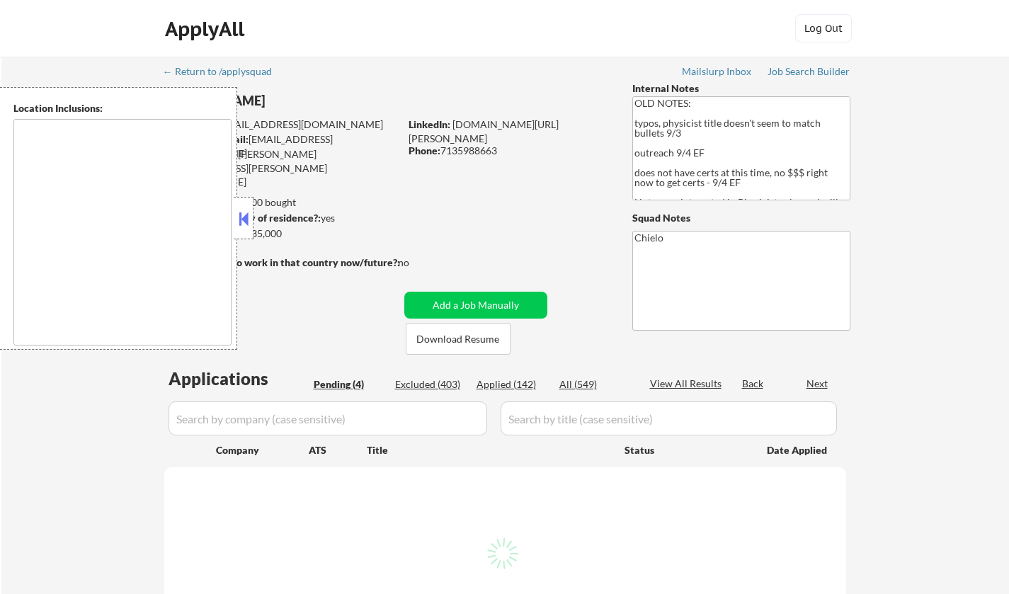
type textarea "Houston, TX Bellaire, TX West University Place, TX Southside Place, TX Hunters …"
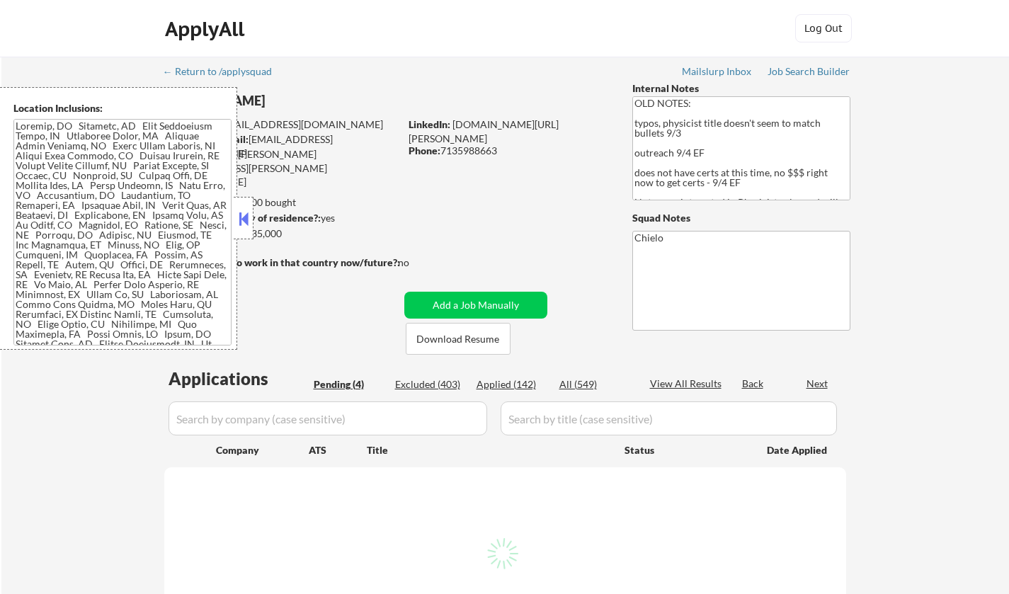
select select ""pending""
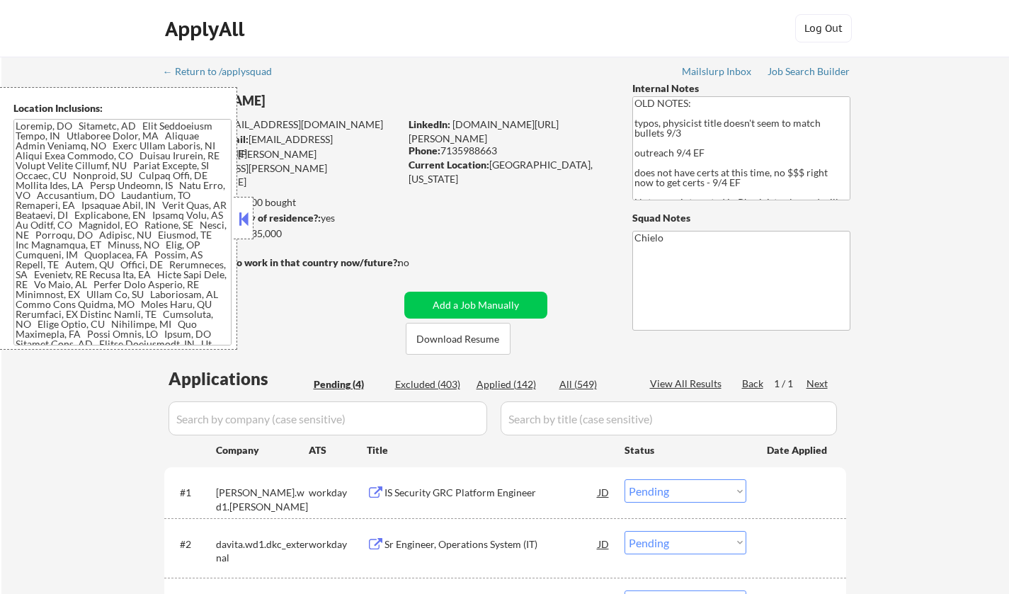
click at [240, 217] on button at bounding box center [244, 218] width 16 height 21
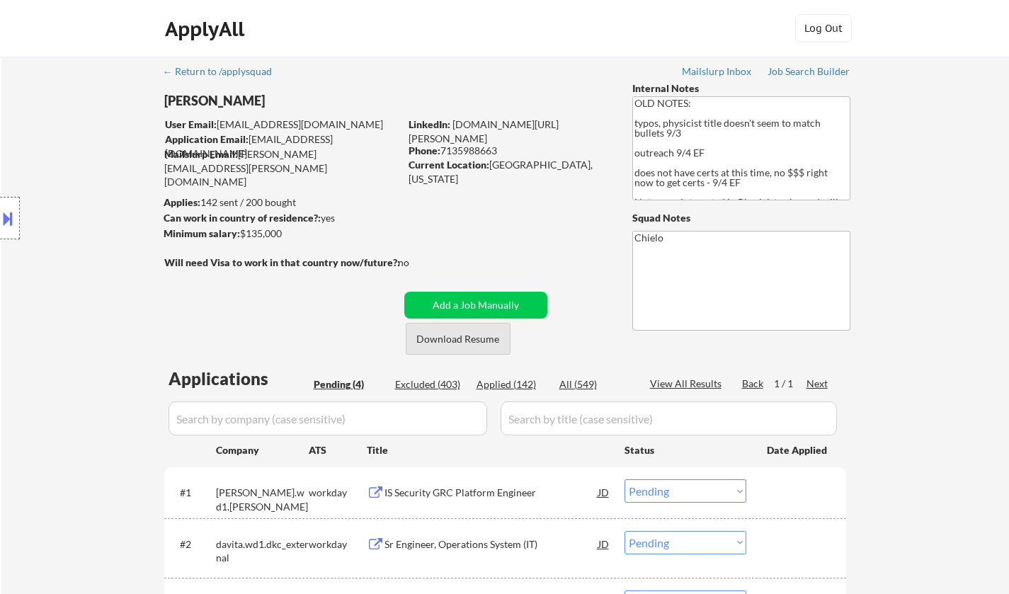
click at [447, 331] on button "Download Resume" at bounding box center [458, 339] width 105 height 32
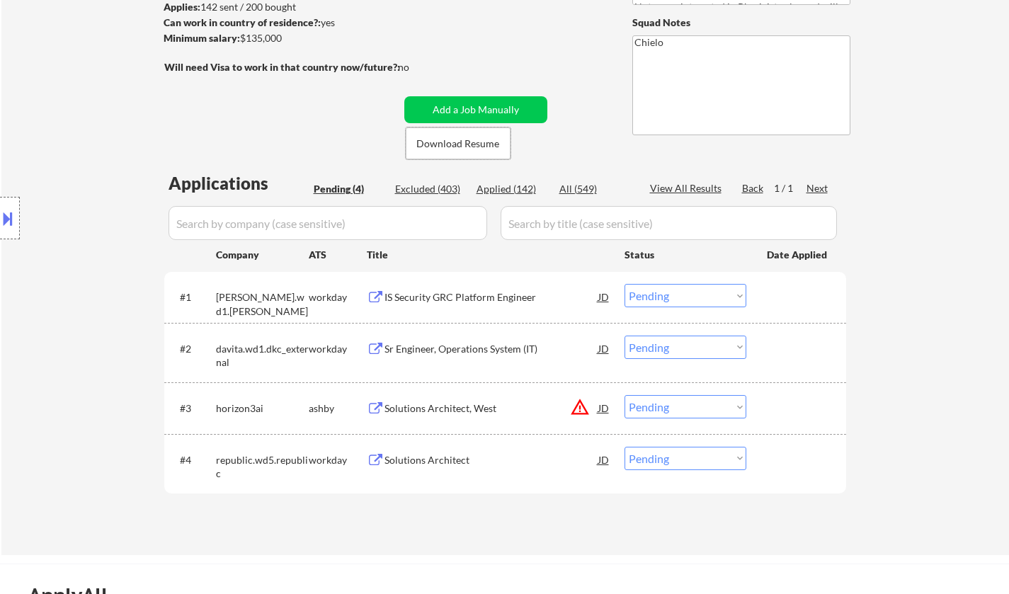
scroll to position [212, 0]
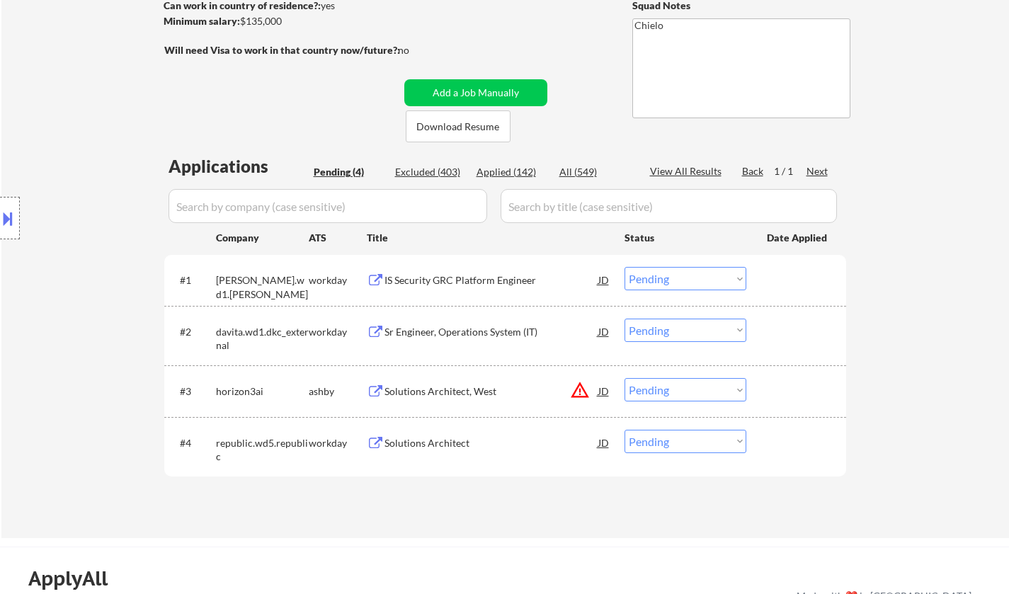
click at [4, 225] on button at bounding box center [8, 218] width 16 height 23
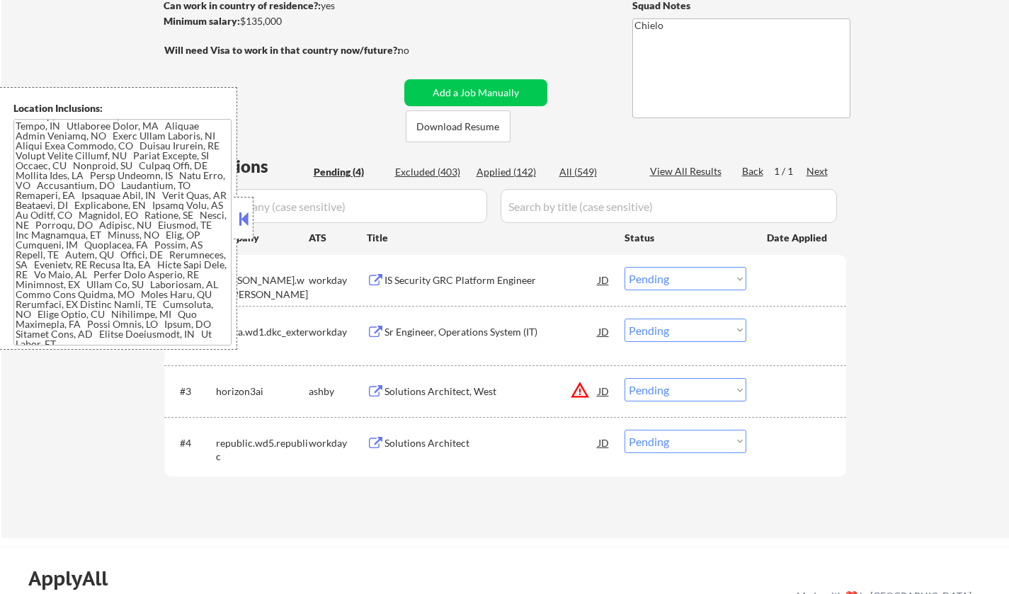
scroll to position [16, 0]
click at [605, 388] on div "JD" at bounding box center [604, 390] width 14 height 25
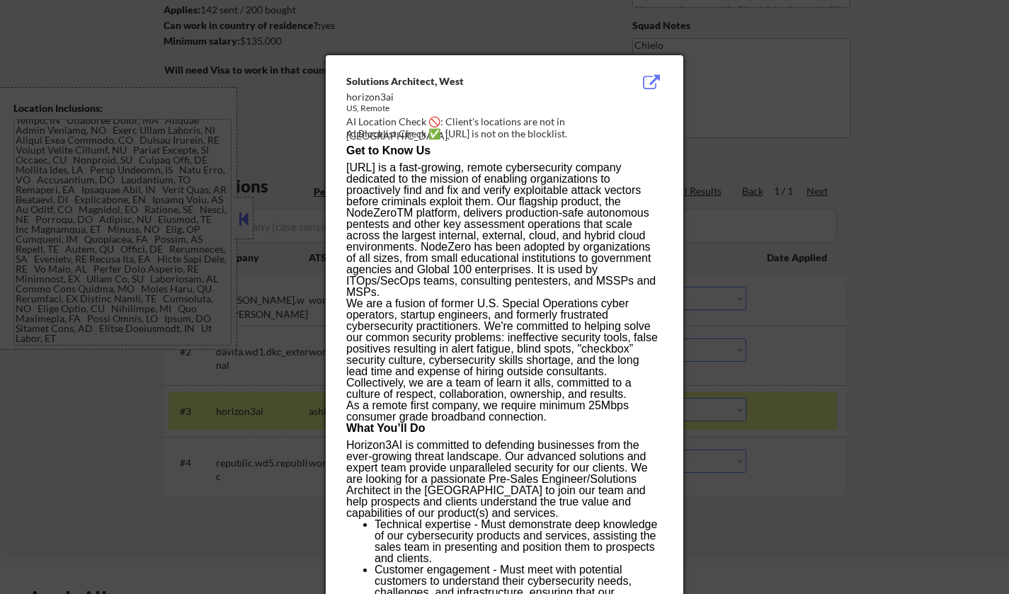
scroll to position [0, 0]
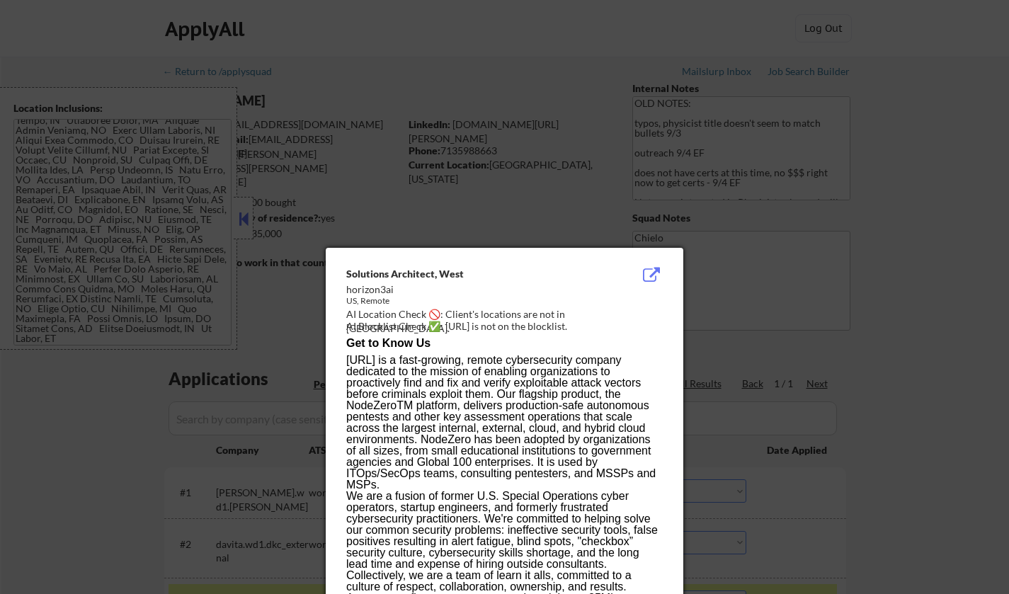
click at [973, 381] on div at bounding box center [504, 297] width 1009 height 594
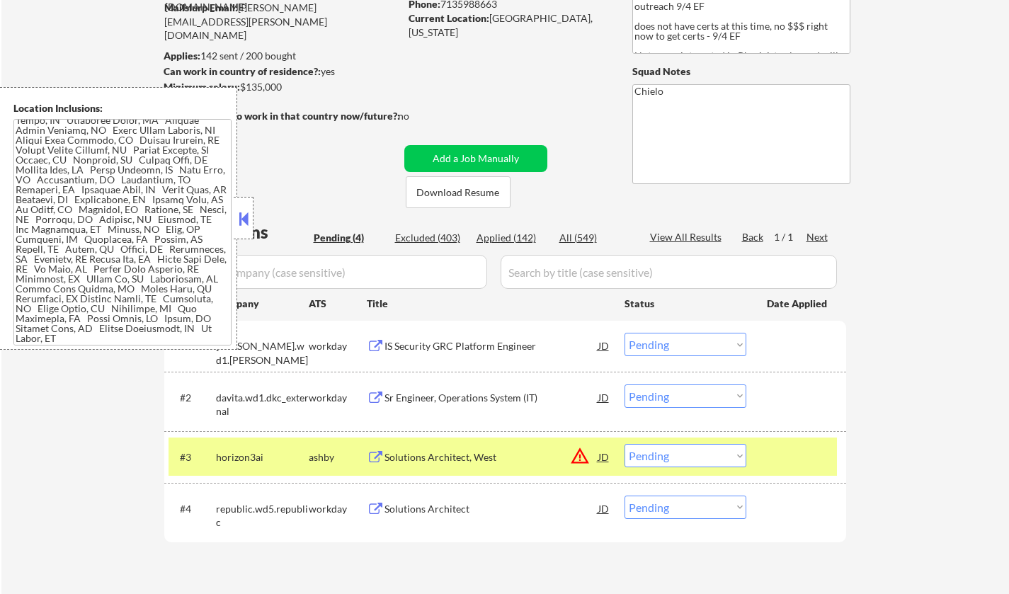
scroll to position [283, 0]
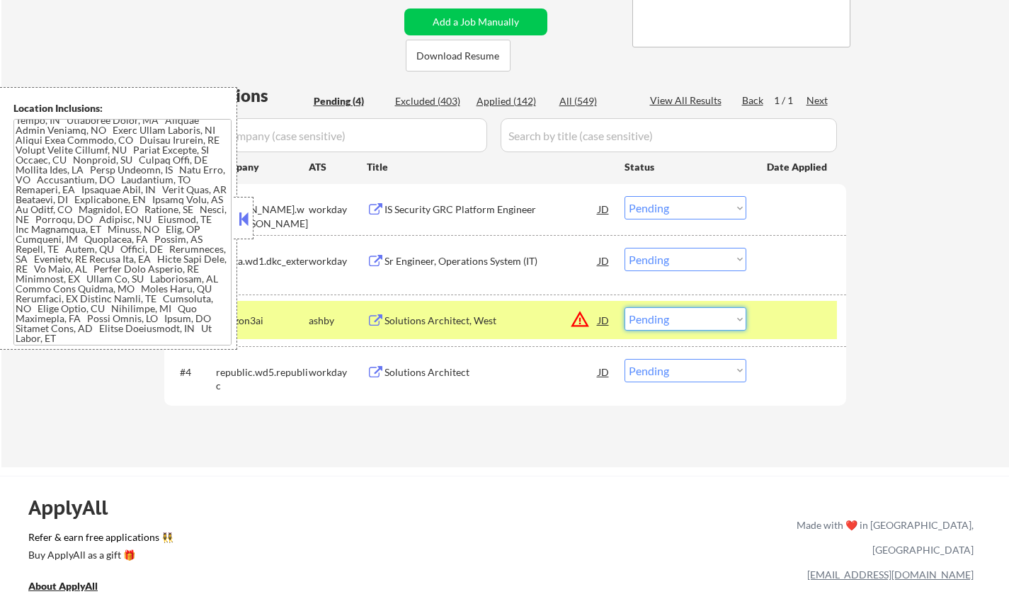
drag, startPoint x: 683, startPoint y: 319, endPoint x: 692, endPoint y: 330, distance: 13.6
click at [683, 321] on select "Choose an option... Pending Applied Excluded (Questions) Excluded (Expired) Exc…" at bounding box center [685, 318] width 122 height 23
click at [624, 307] on select "Choose an option... Pending Applied Excluded (Questions) Excluded (Expired) Exc…" at bounding box center [685, 318] width 122 height 23
click at [240, 220] on button at bounding box center [244, 218] width 16 height 21
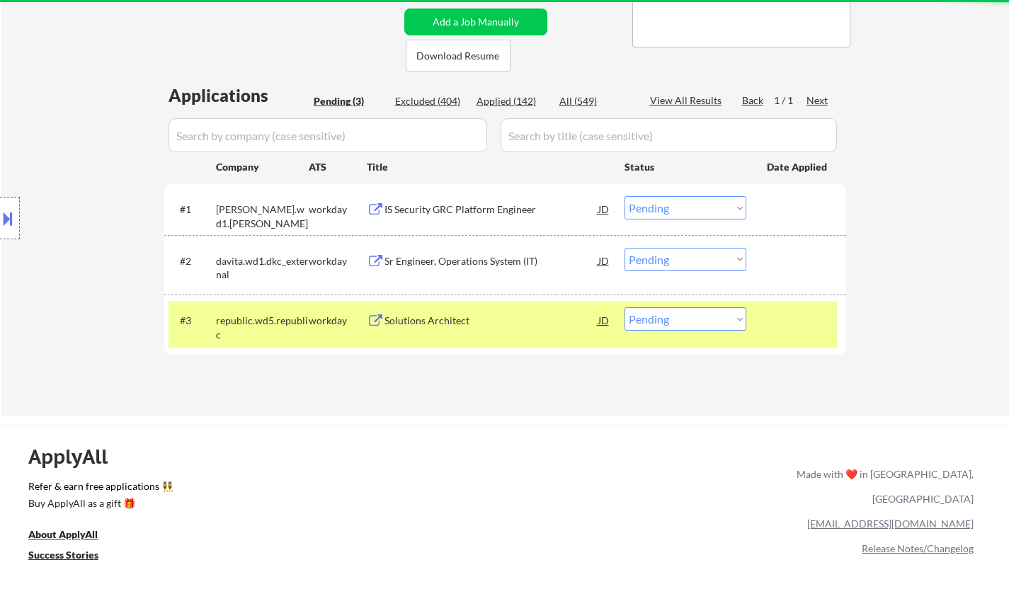
click at [423, 319] on div "Solutions Architect" at bounding box center [491, 321] width 214 height 14
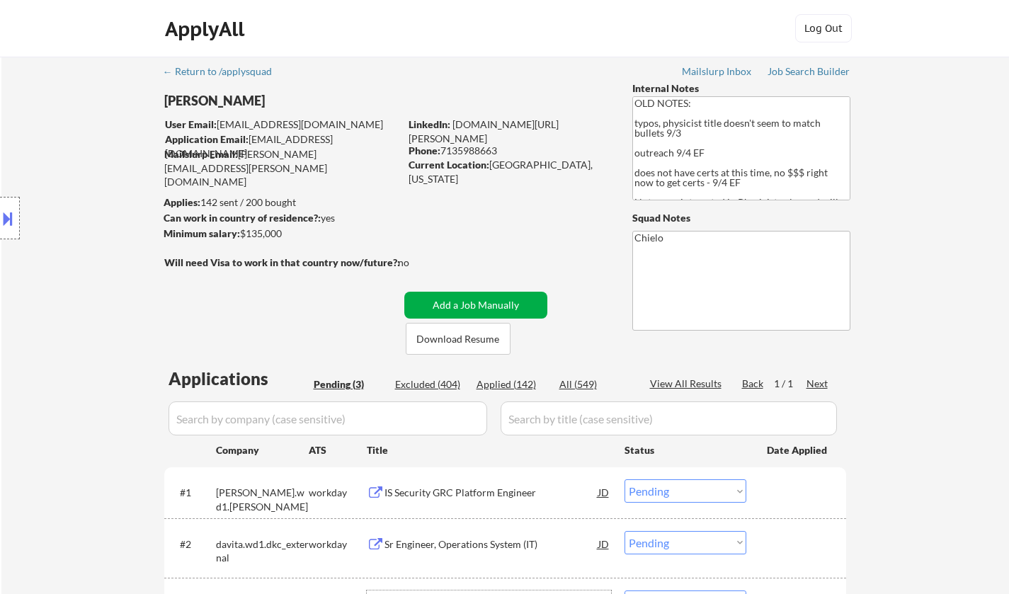
scroll to position [354, 0]
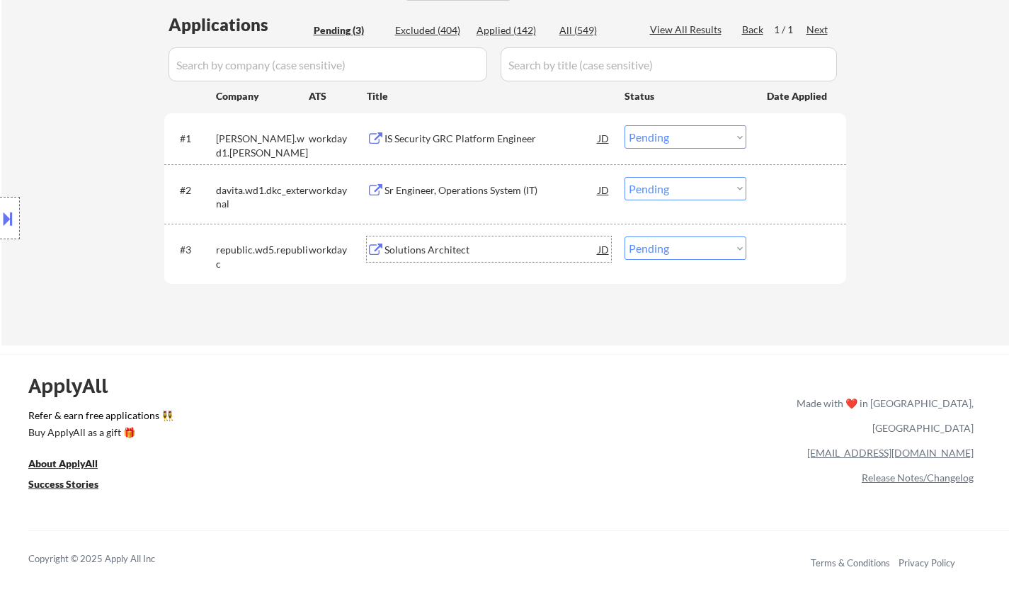
click at [673, 248] on select "Choose an option... Pending Applied Excluded (Questions) Excluded (Expired) Exc…" at bounding box center [685, 247] width 122 height 23
select select ""applied""
click at [624, 236] on select "Choose an option... Pending Applied Excluded (Questions) Excluded (Expired) Exc…" at bounding box center [685, 247] width 122 height 23
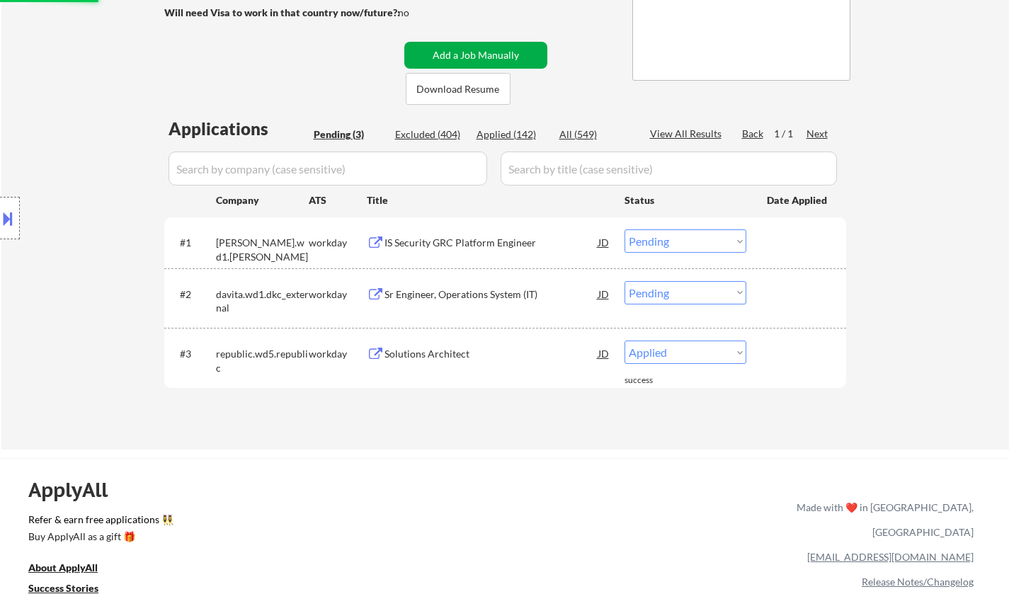
scroll to position [283, 0]
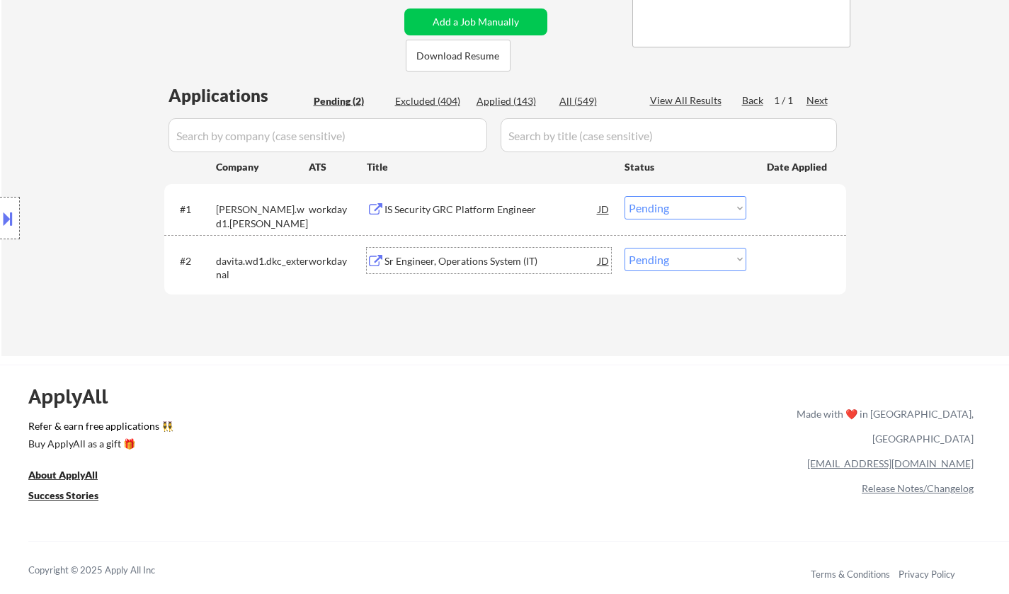
click at [457, 263] on div "Sr Engineer, Operations System (IT)" at bounding box center [491, 261] width 214 height 14
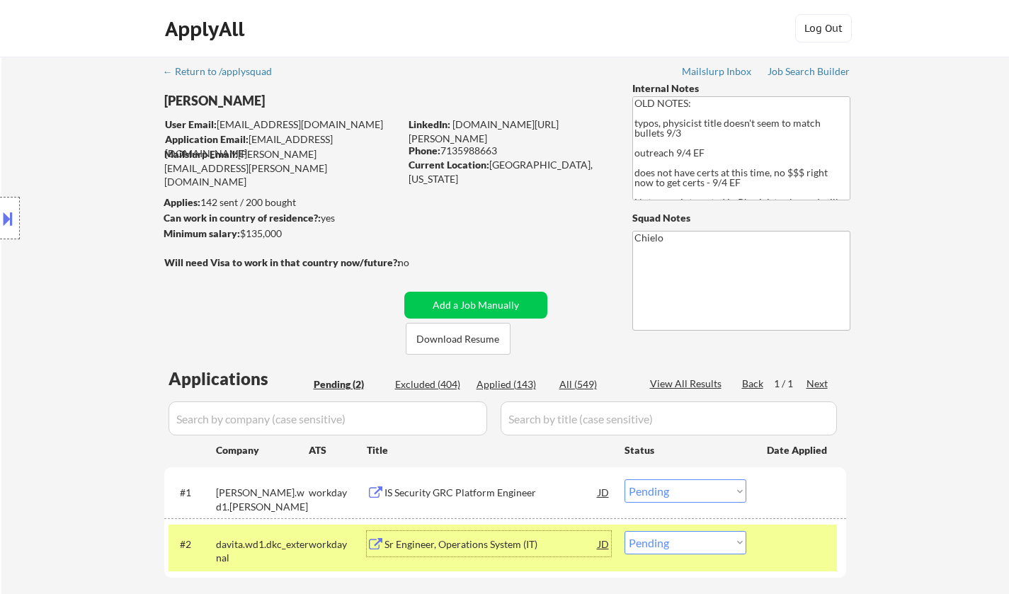
scroll to position [354, 0]
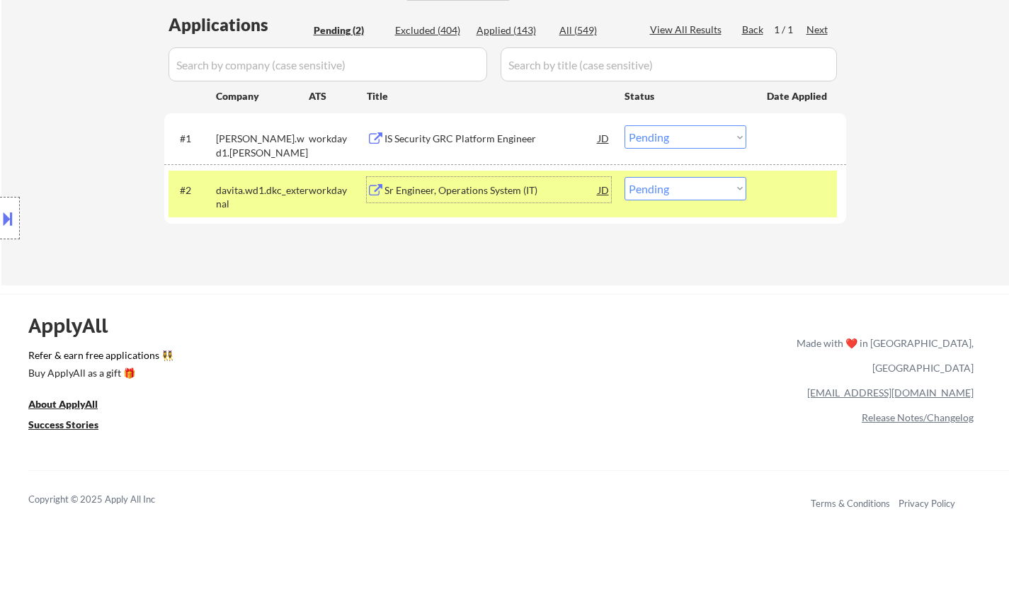
click at [16, 210] on div at bounding box center [10, 218] width 20 height 42
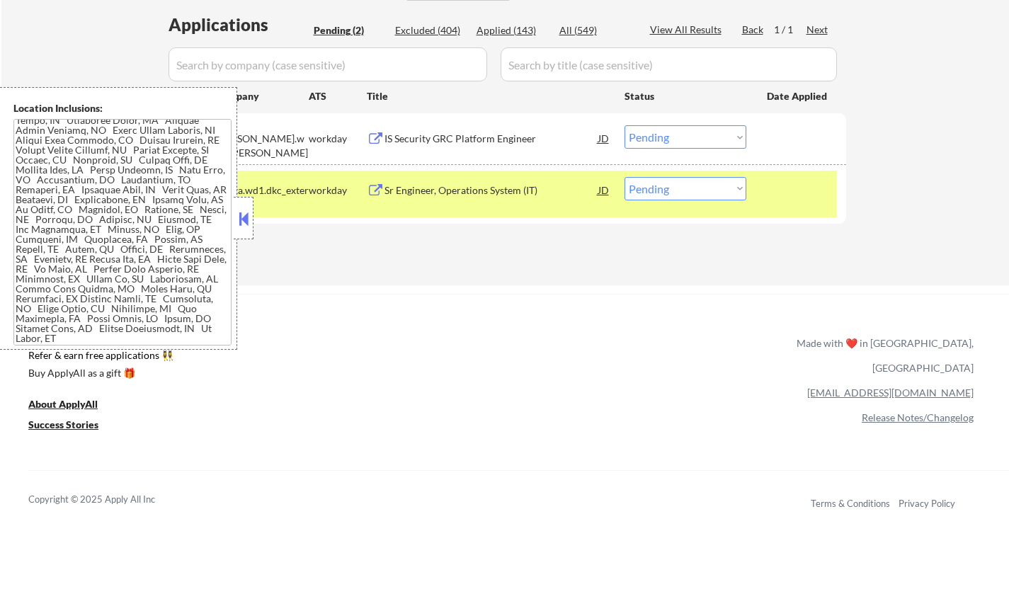
click at [241, 222] on button at bounding box center [244, 218] width 16 height 21
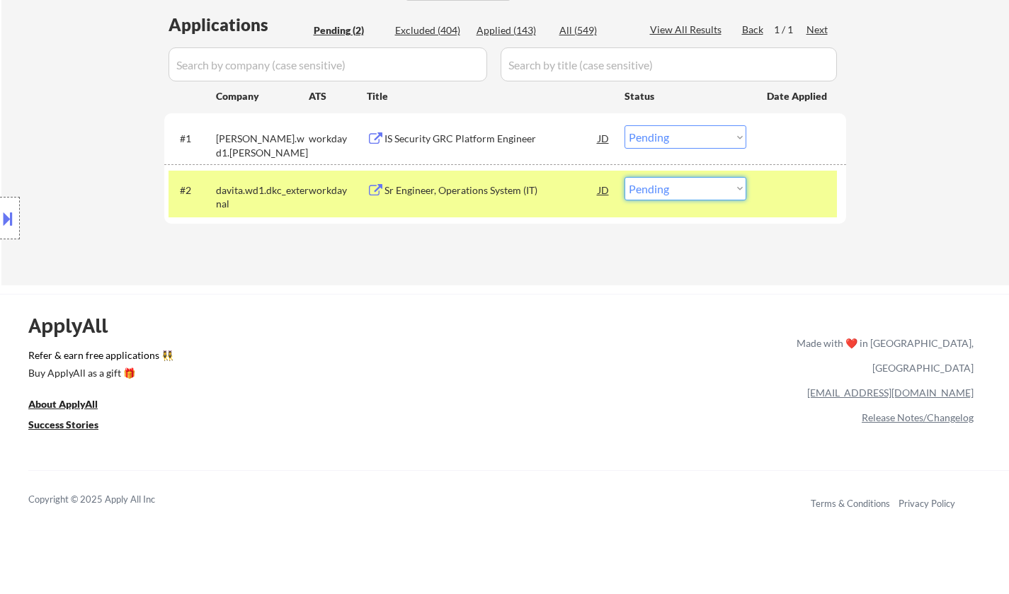
click at [686, 183] on select "Choose an option... Pending Applied Excluded (Questions) Excluded (Expired) Exc…" at bounding box center [685, 188] width 122 height 23
select select ""excluded""
click at [624, 177] on select "Choose an option... Pending Applied Excluded (Questions) Excluded (Expired) Exc…" at bounding box center [685, 188] width 122 height 23
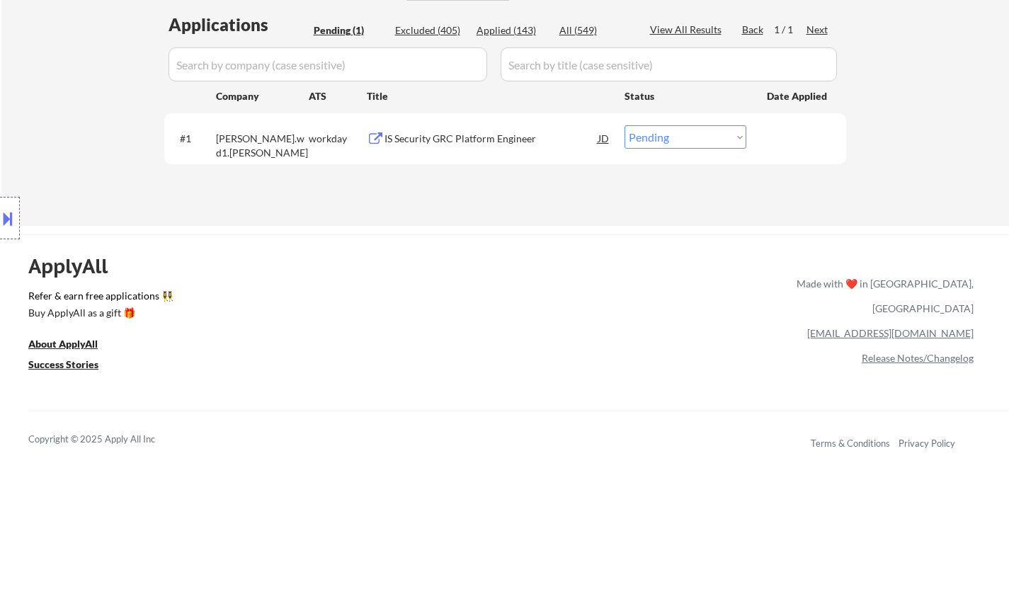
click at [453, 137] on div "IS Security GRC Platform Engineer" at bounding box center [491, 139] width 214 height 14
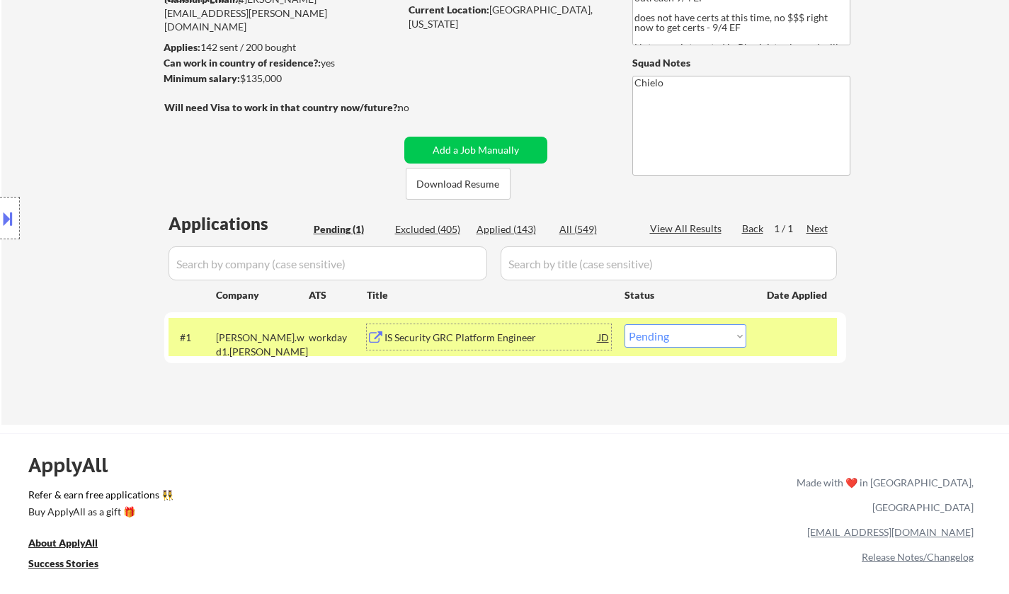
scroll to position [212, 0]
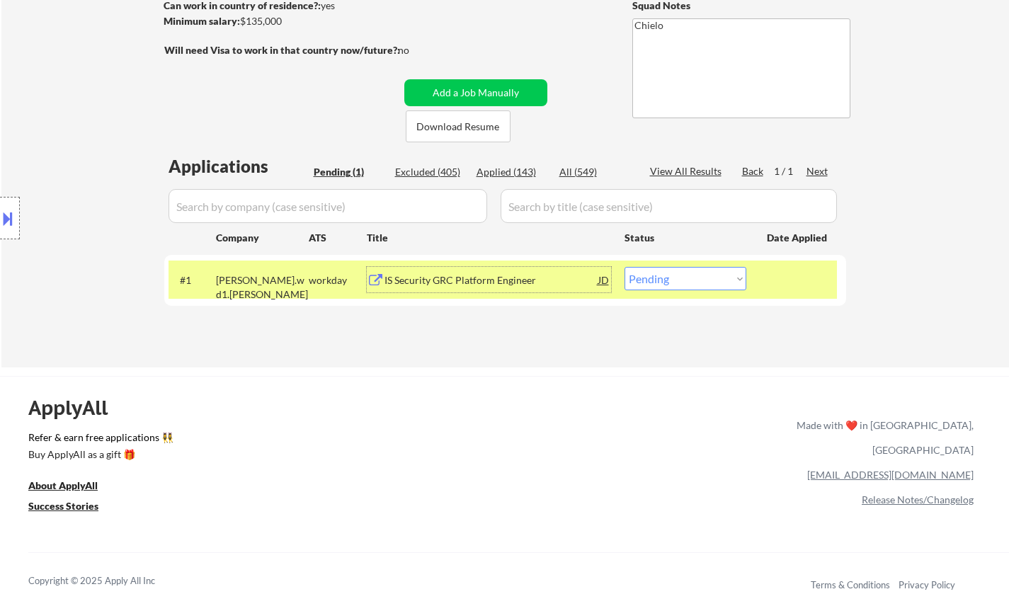
drag, startPoint x: 699, startPoint y: 280, endPoint x: 704, endPoint y: 289, distance: 10.1
click at [699, 280] on select "Choose an option... Pending Applied Excluded (Questions) Excluded (Expired) Exc…" at bounding box center [685, 278] width 122 height 23
select select ""applied""
click at [624, 267] on select "Choose an option... Pending Applied Excluded (Questions) Excluded (Expired) Exc…" at bounding box center [685, 278] width 122 height 23
